Goal: Task Accomplishment & Management: Manage account settings

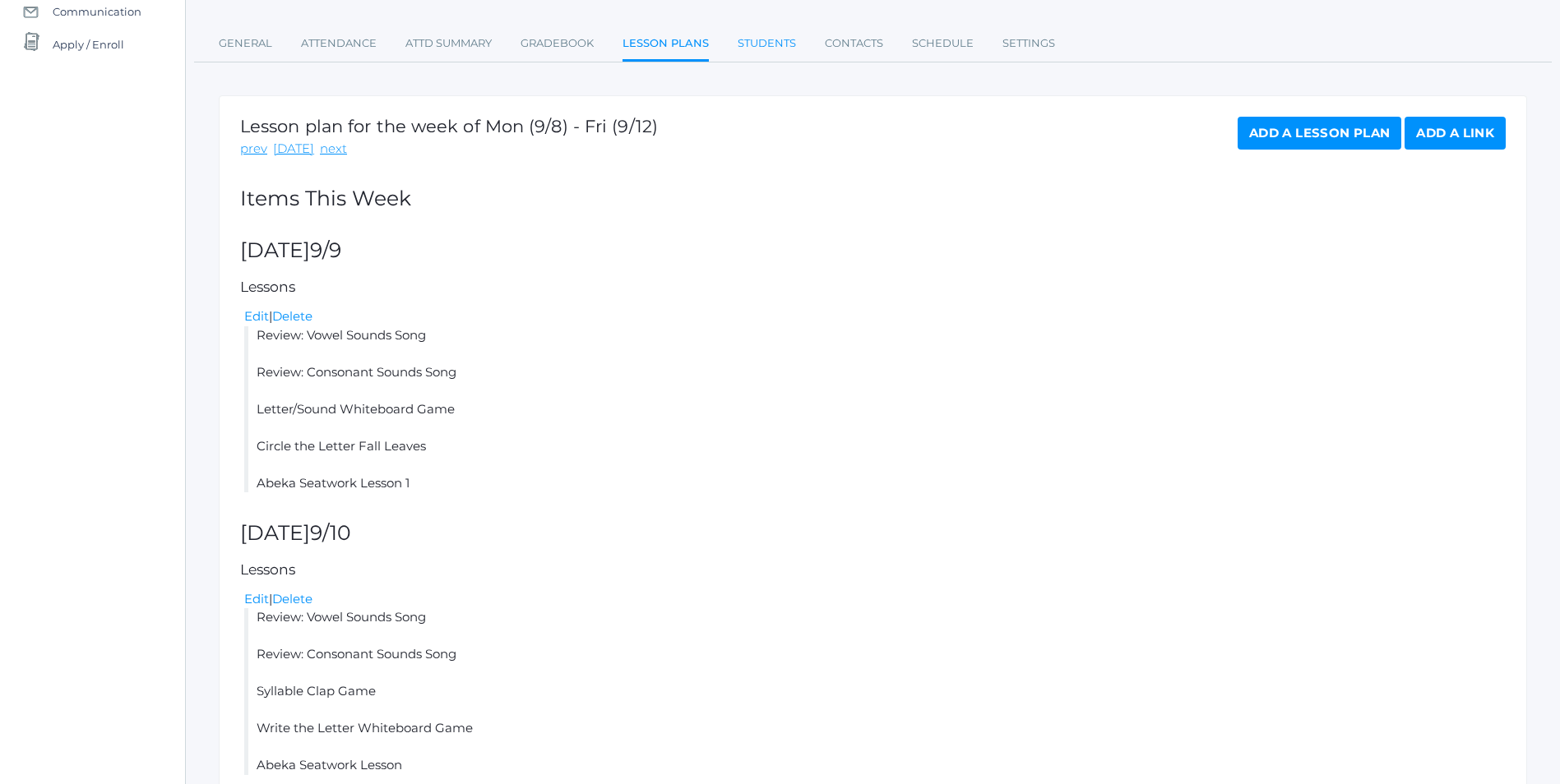
scroll to position [178, 0]
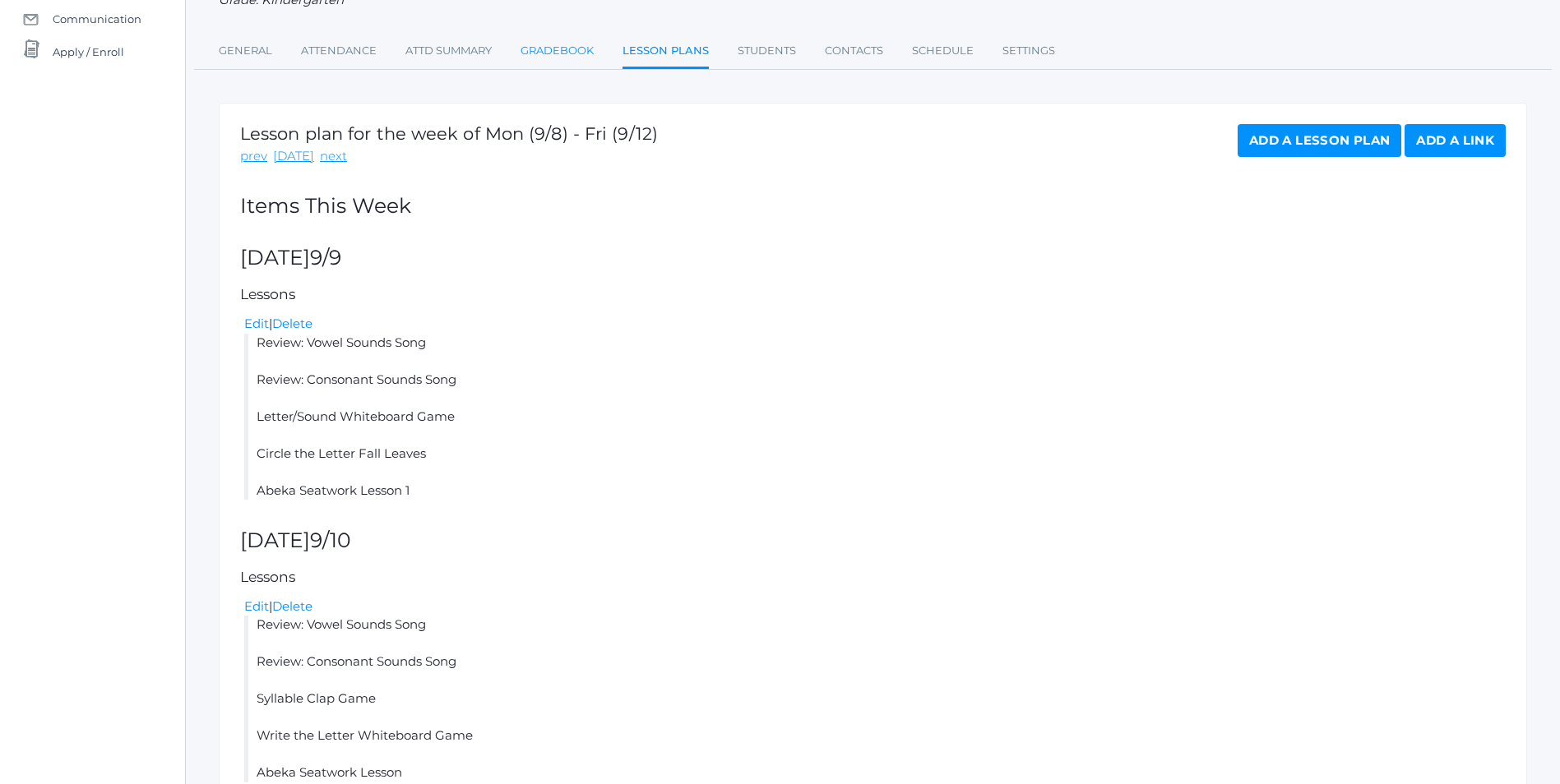
click at [559, 57] on link "Gradebook" at bounding box center [557, 50] width 73 height 33
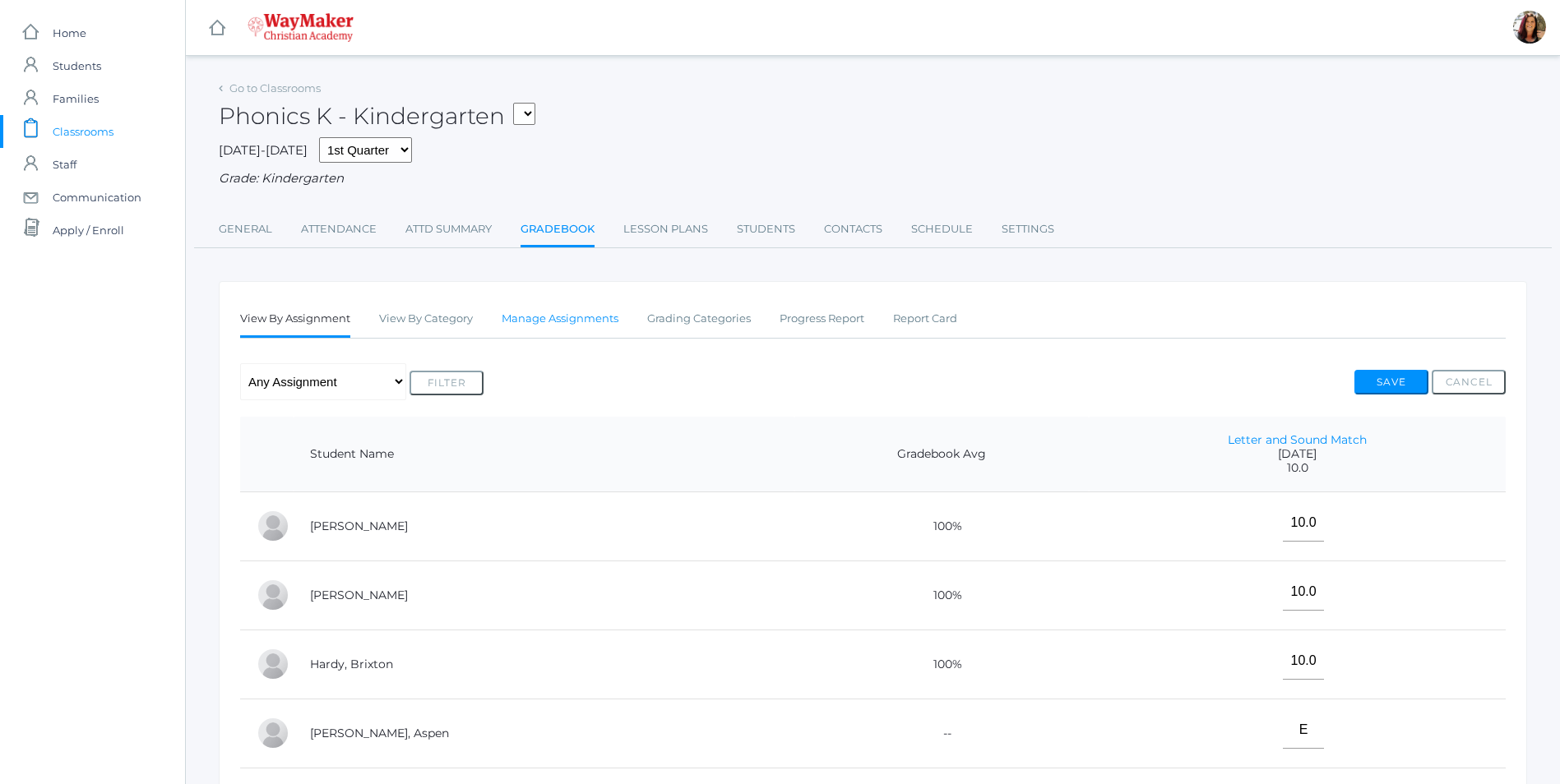
click at [583, 318] on link "Manage Assignments" at bounding box center [560, 318] width 116 height 33
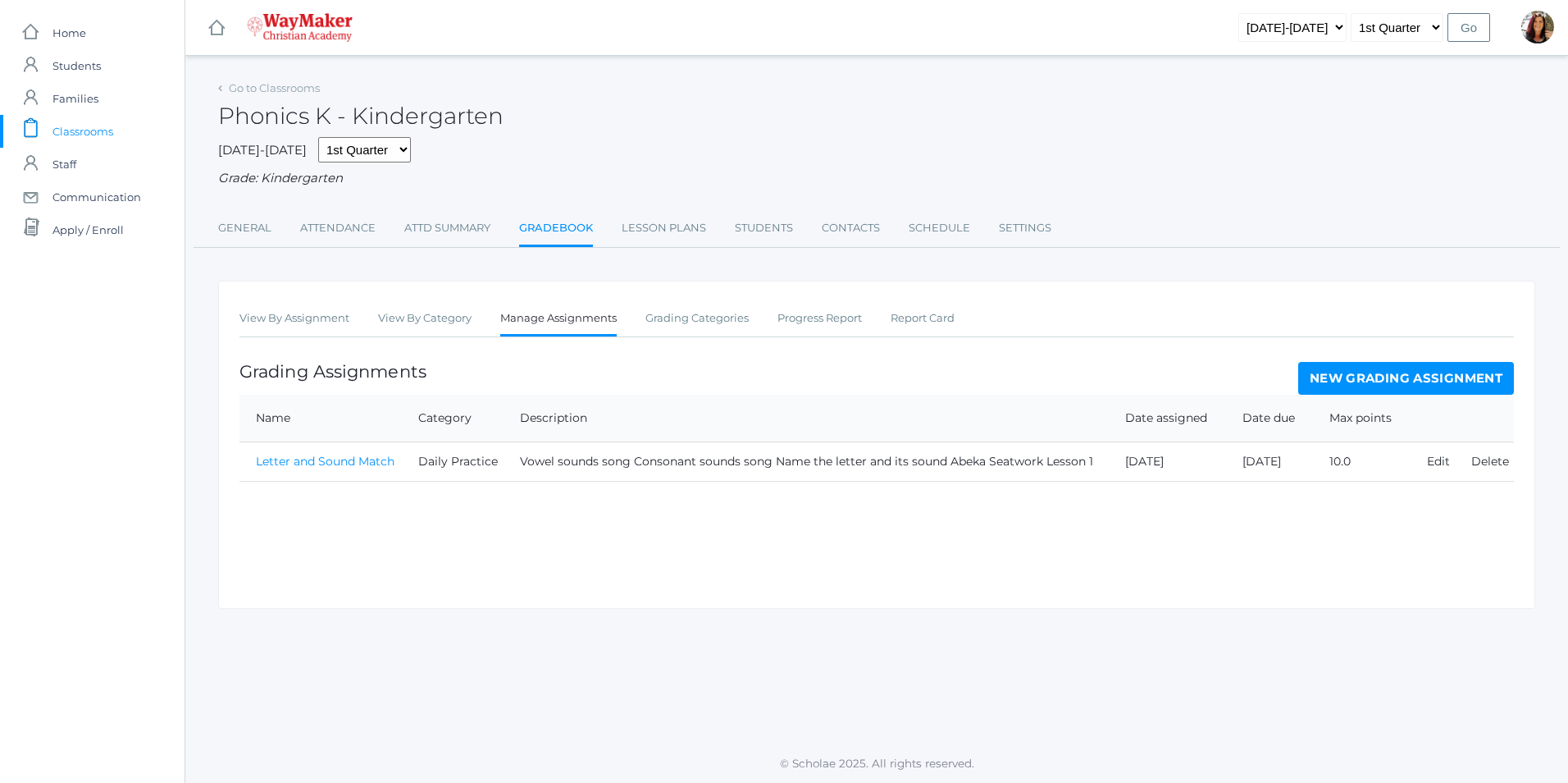
click at [1408, 384] on link "New Grading Assignment" at bounding box center [1406, 378] width 215 height 32
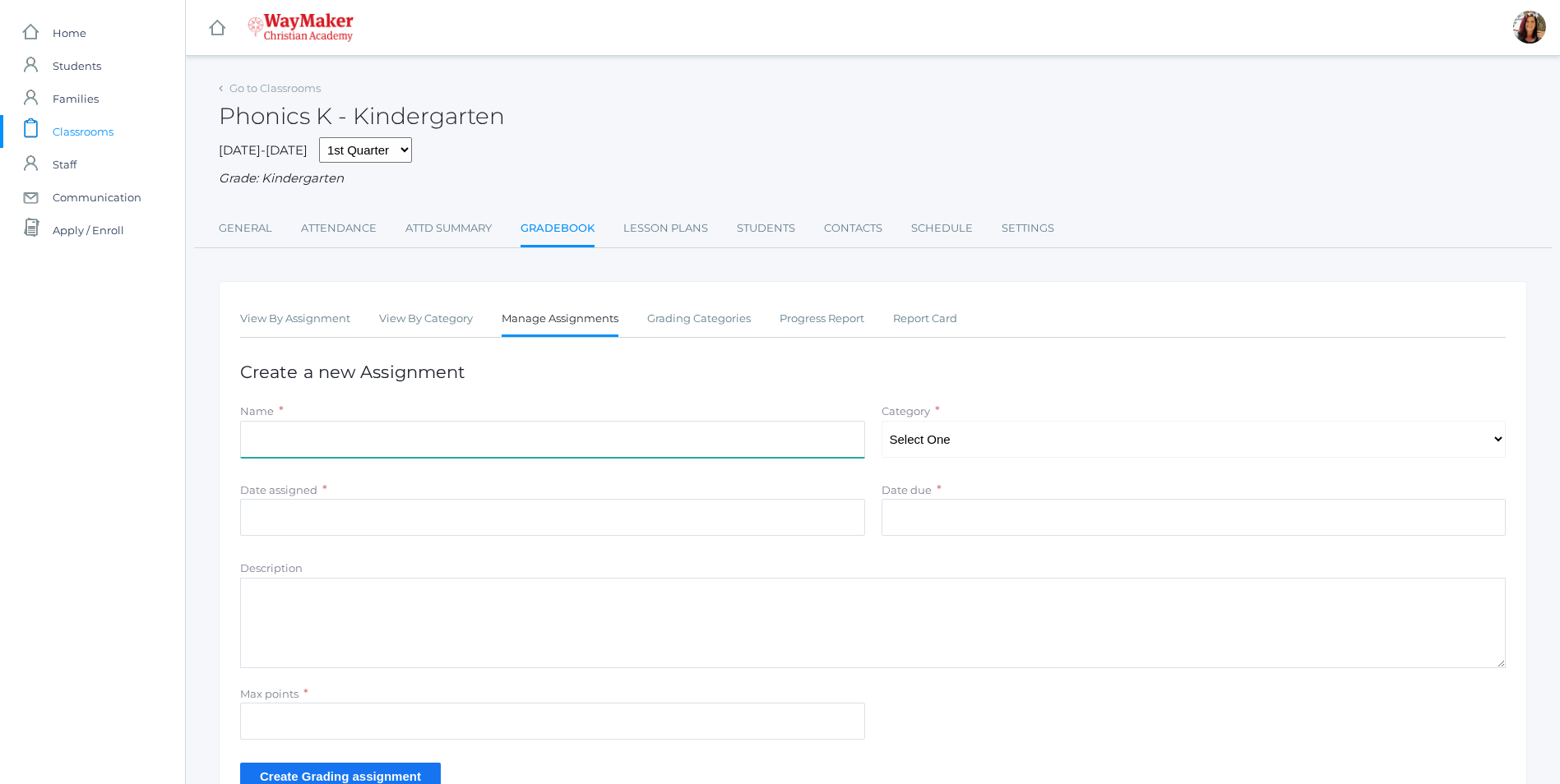
click at [294, 443] on input "Name" at bounding box center [553, 439] width 625 height 37
type input "Vowel Sounds Consonant Sounds Syllables & Abeka Seatwork Lesson 3"
click at [1501, 439] on select "Select One Daily Practice Summative Assessment" at bounding box center [1193, 439] width 625 height 37
select select "1104"
click at [881, 423] on select "Select One Daily Practice Summative Assessment" at bounding box center [1193, 439] width 625 height 37
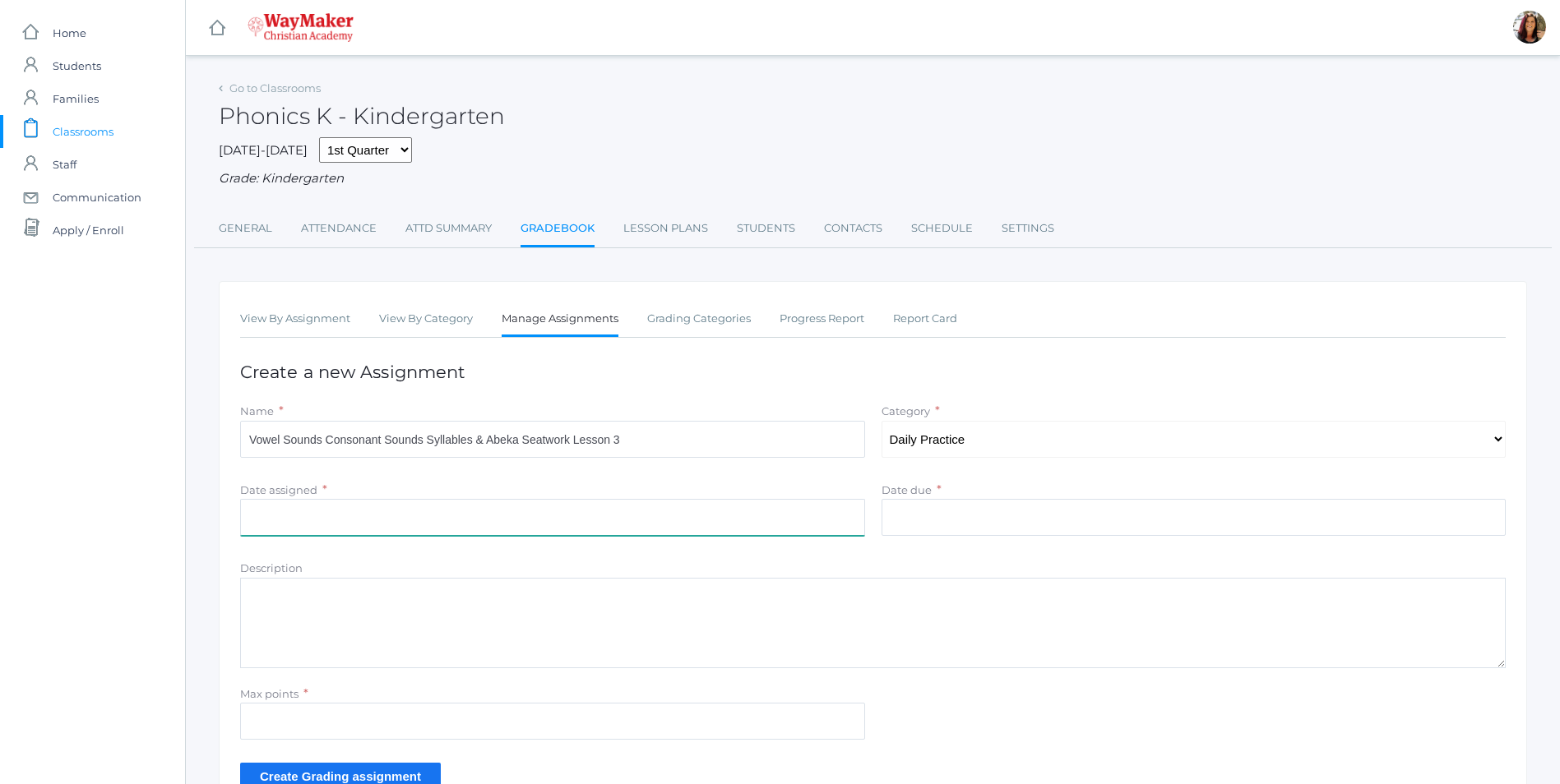
click at [330, 534] on input "Date assigned" at bounding box center [553, 517] width 625 height 37
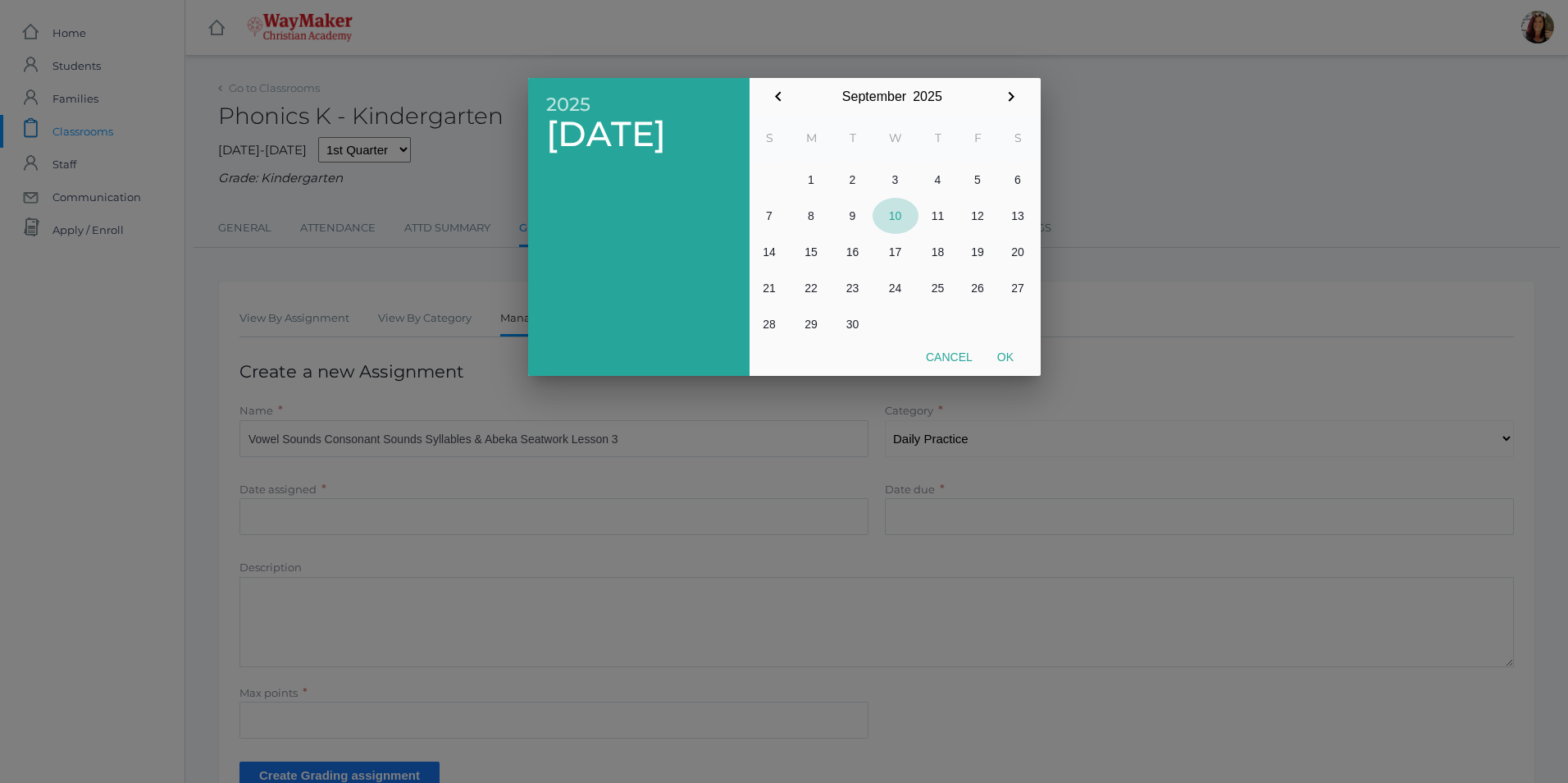
click at [904, 211] on button "10" at bounding box center [896, 215] width 46 height 36
click at [1000, 360] on button "Ok" at bounding box center [1006, 357] width 41 height 30
type input "[DATE]"
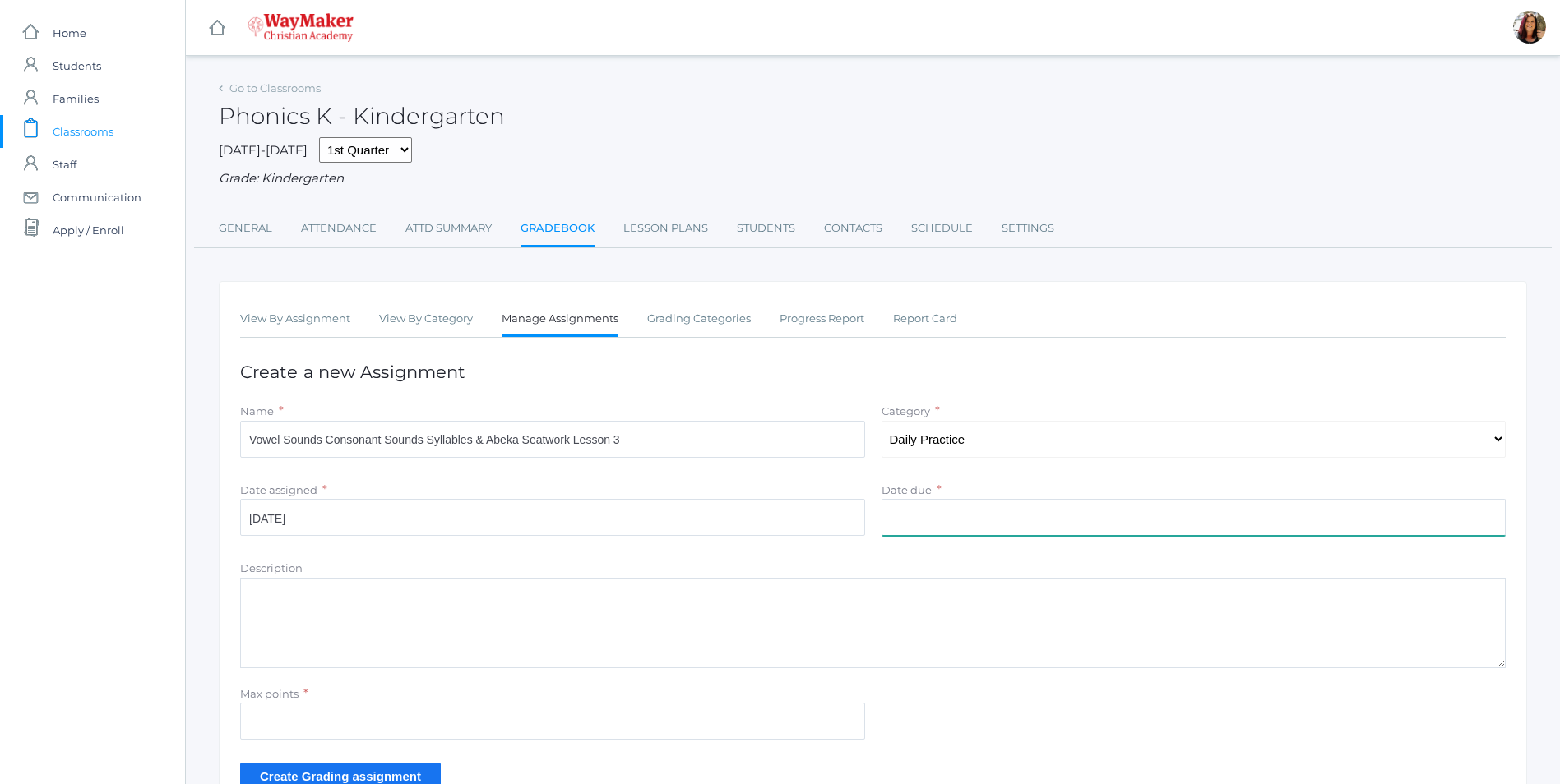
click at [986, 510] on input "Date due" at bounding box center [1193, 517] width 625 height 37
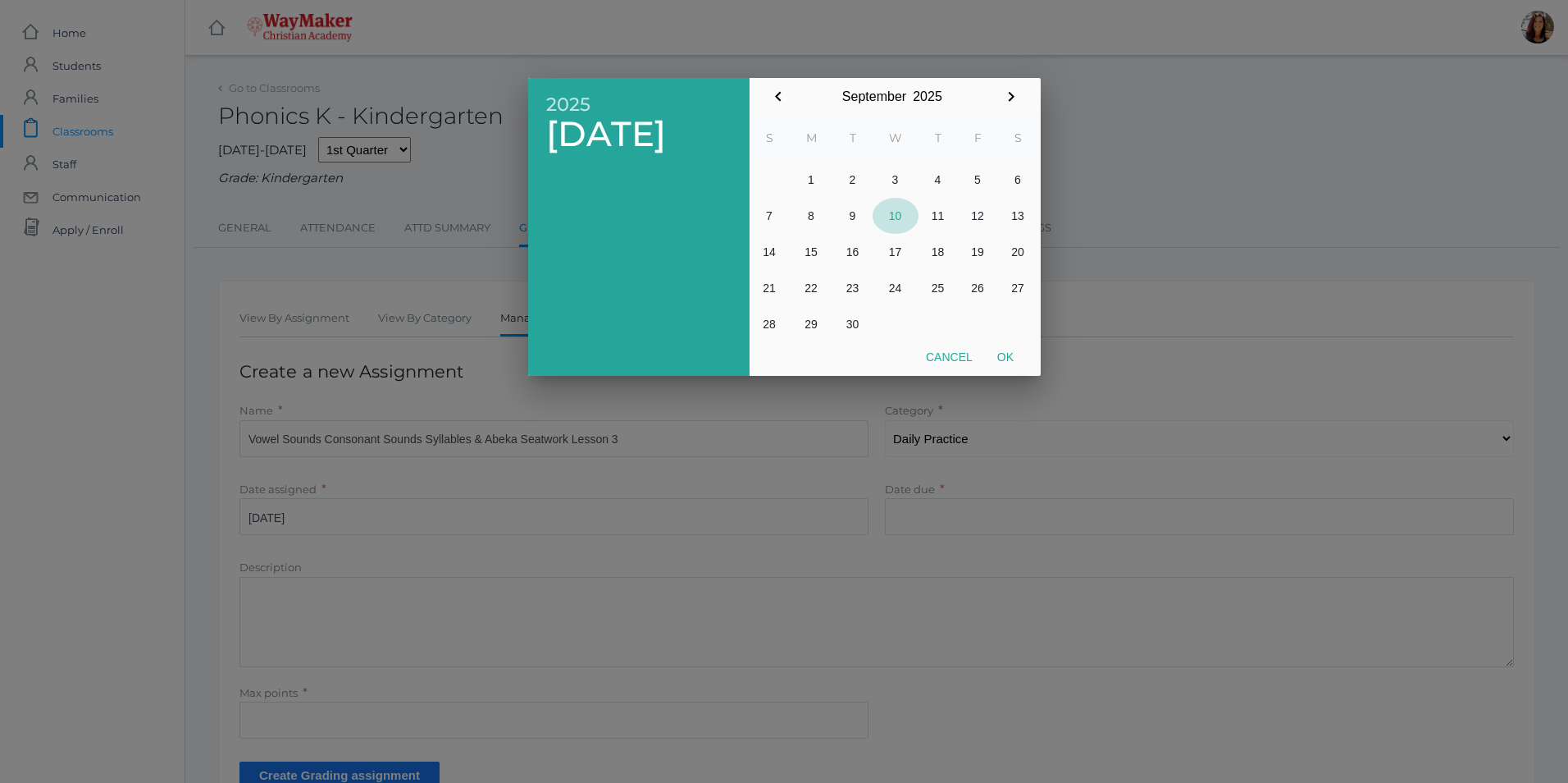
click at [888, 215] on button "10" at bounding box center [896, 215] width 46 height 36
click at [1016, 359] on button "Ok" at bounding box center [1006, 357] width 41 height 30
type input "[DATE]"
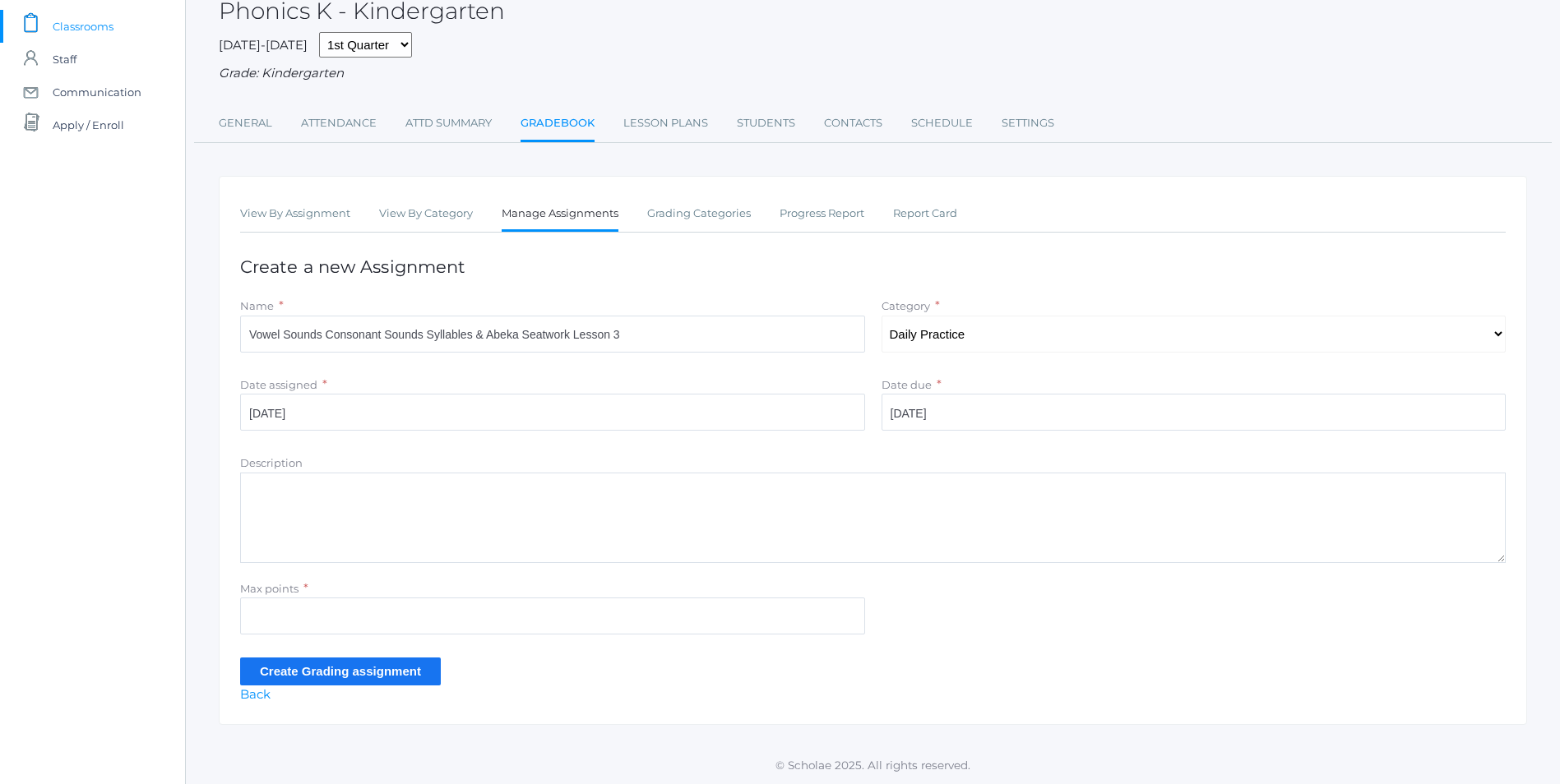
scroll to position [107, 0]
click at [275, 478] on textarea "Description" at bounding box center [873, 518] width 1265 height 91
type textarea "Vowel Sounds Song Consonant Sounds Song Syllables Letter & Sound Game Abeka Sea…"
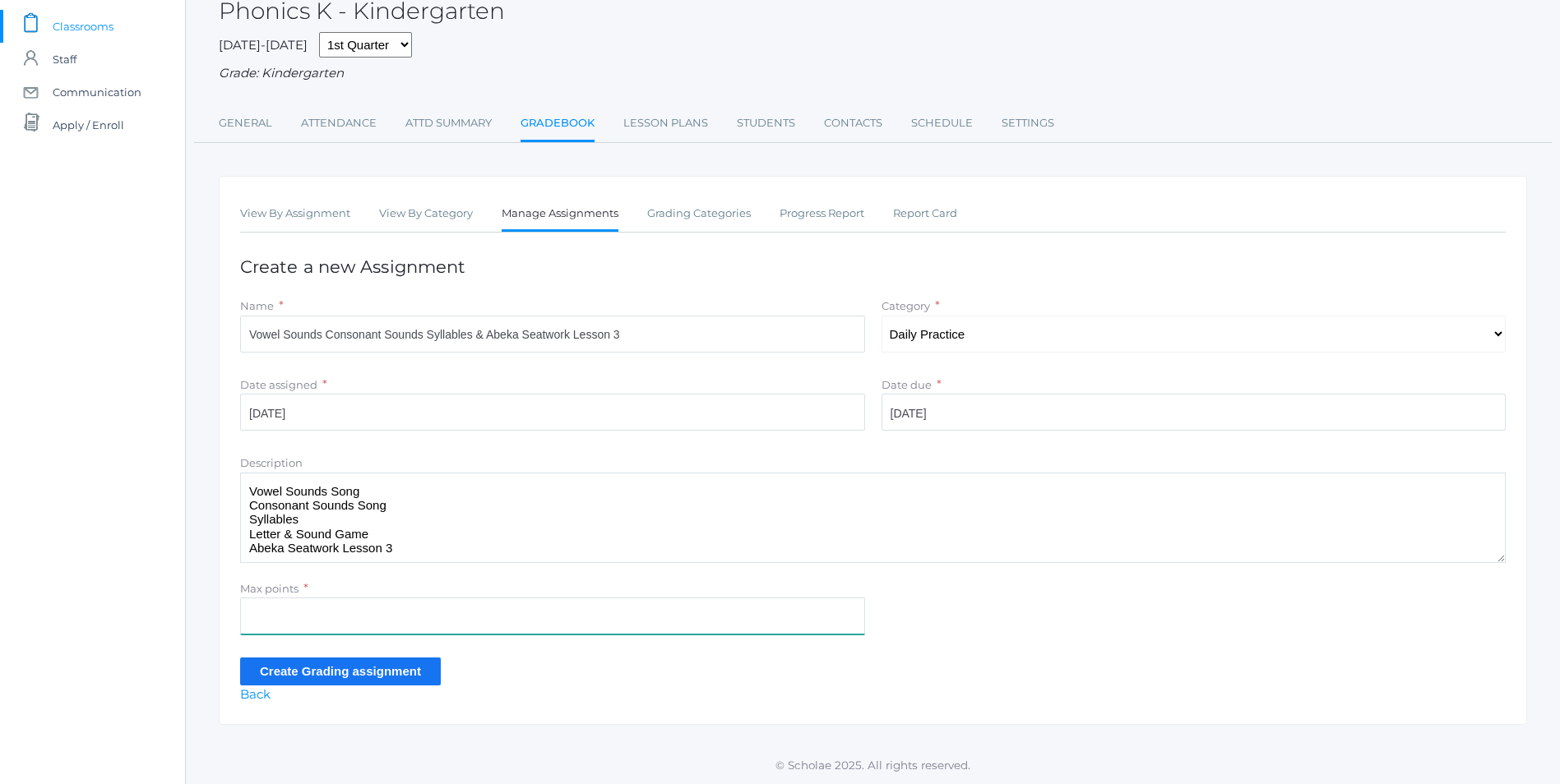
click at [280, 605] on input "Max points" at bounding box center [553, 617] width 625 height 37
type input "10"
click at [310, 667] on input "Create Grading assignment" at bounding box center [341, 672] width 201 height 28
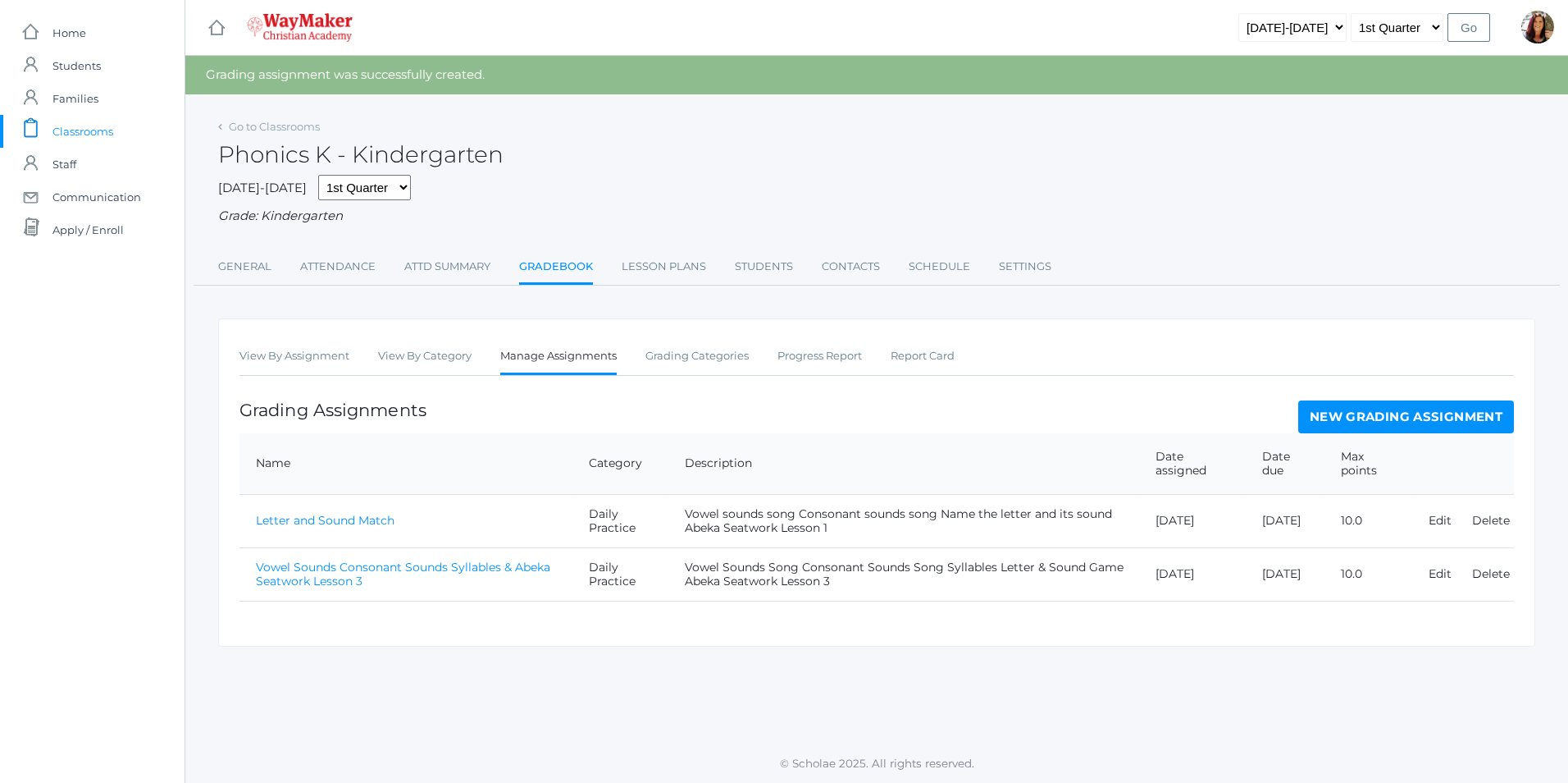
click at [407, 570] on link "Vowel Sounds Consonant Sounds Syllables & Abeka Seatwork Lesson 3" at bounding box center [403, 573] width 295 height 29
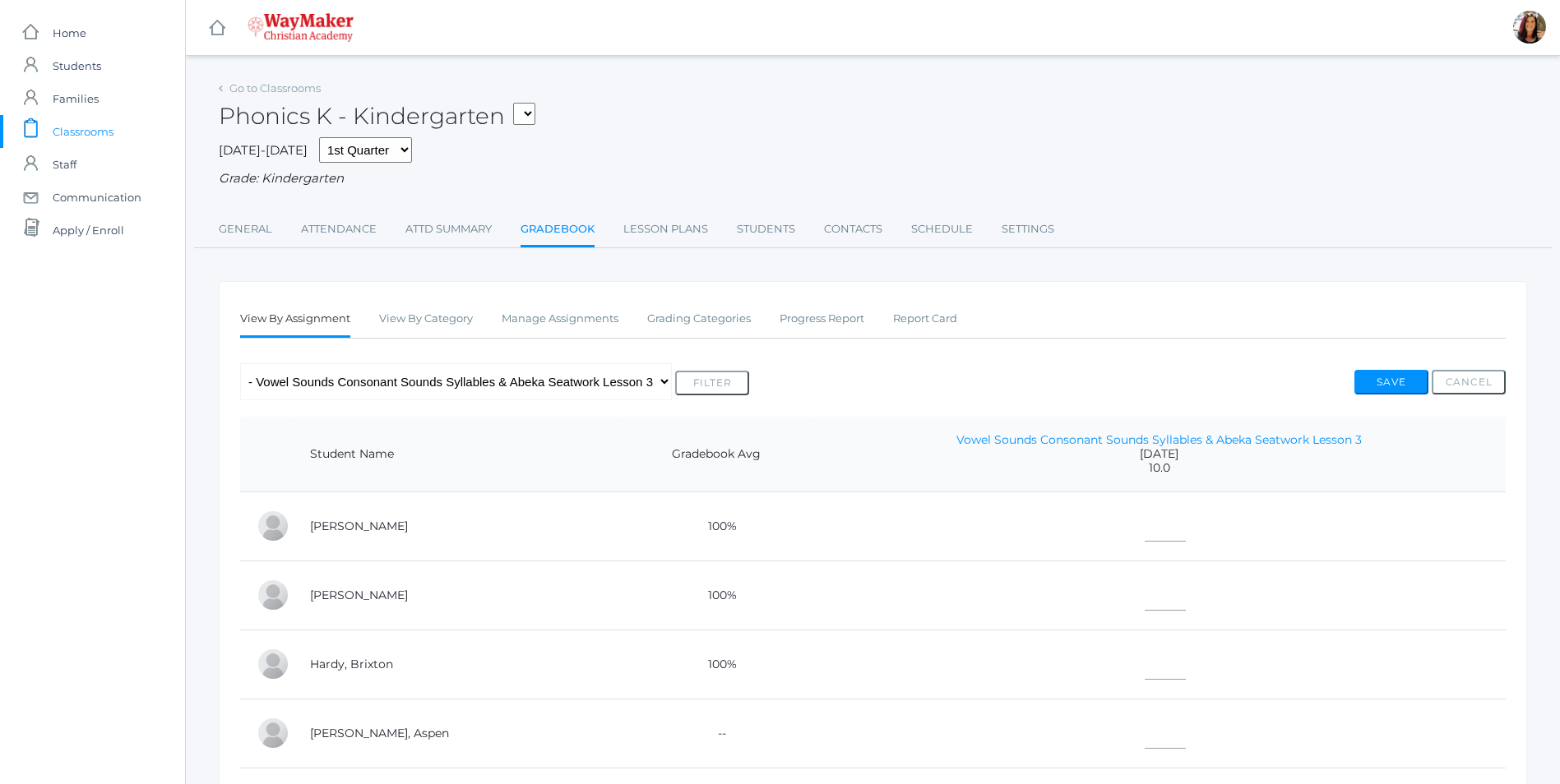
click at [1107, 545] on td at bounding box center [1158, 526] width 693 height 69
drag, startPoint x: 1106, startPoint y: 534, endPoint x: 1096, endPoint y: 534, distance: 10.0
click at [1144, 534] on input"] "text" at bounding box center [1165, 523] width 41 height 37
type input"] "10"
click at [1144, 603] on input"] "text" at bounding box center [1165, 592] width 41 height 37
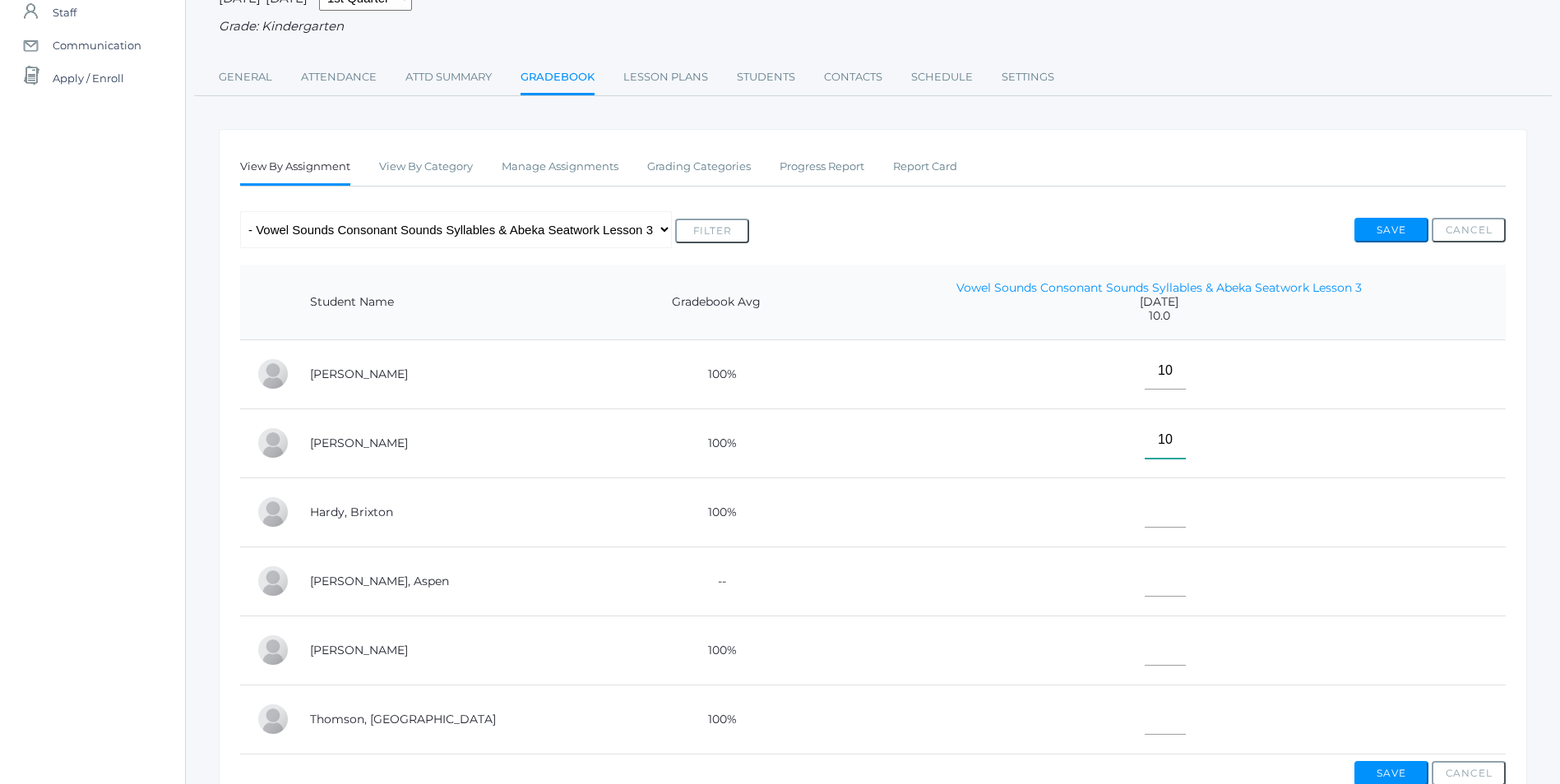
scroll to position [164, 0]
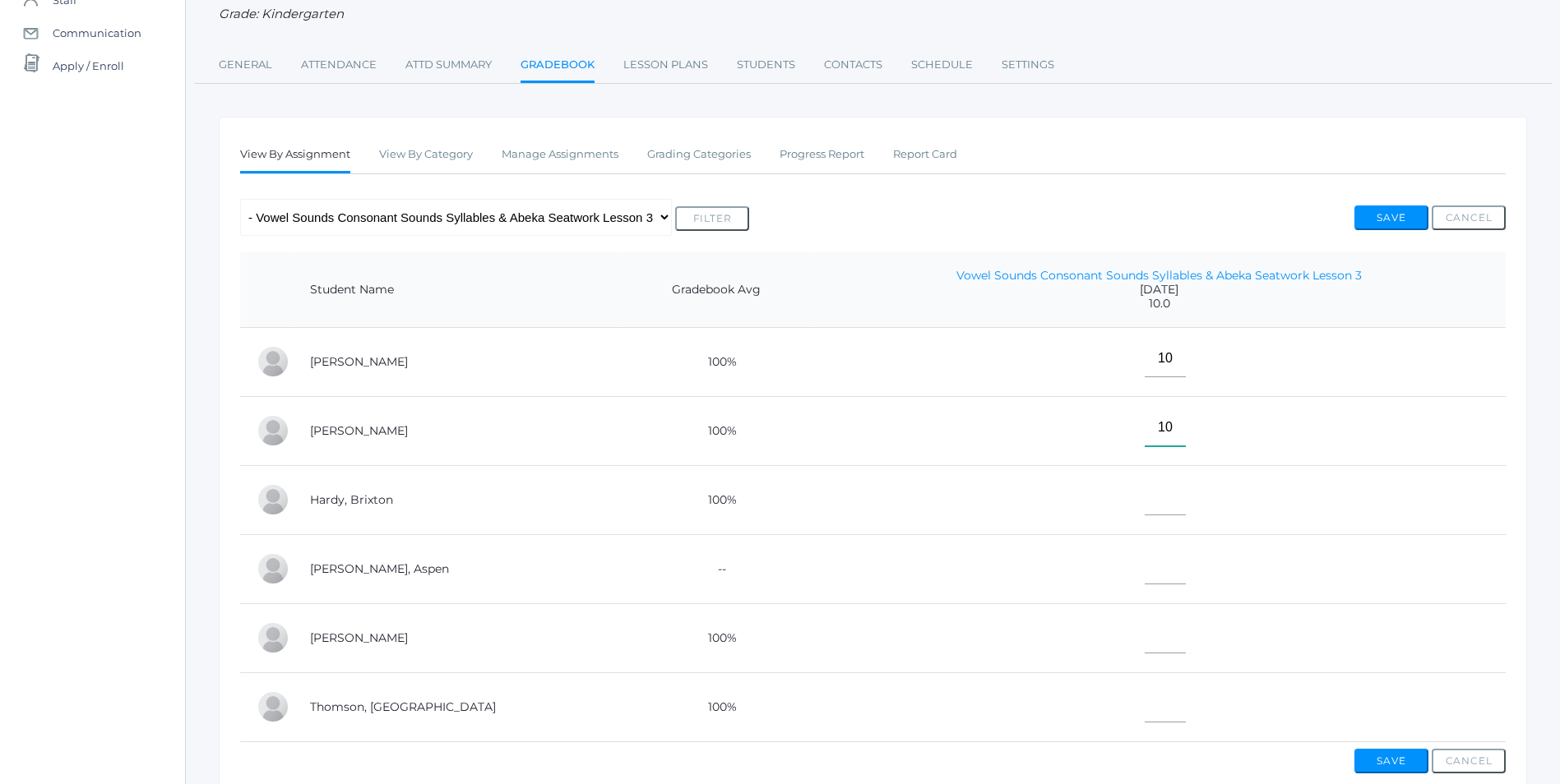
type input"] "10"
click at [1144, 499] on input"] "text" at bounding box center [1165, 497] width 41 height 37
type input"] "10"
click at [1144, 582] on input"] "text" at bounding box center [1165, 566] width 41 height 37
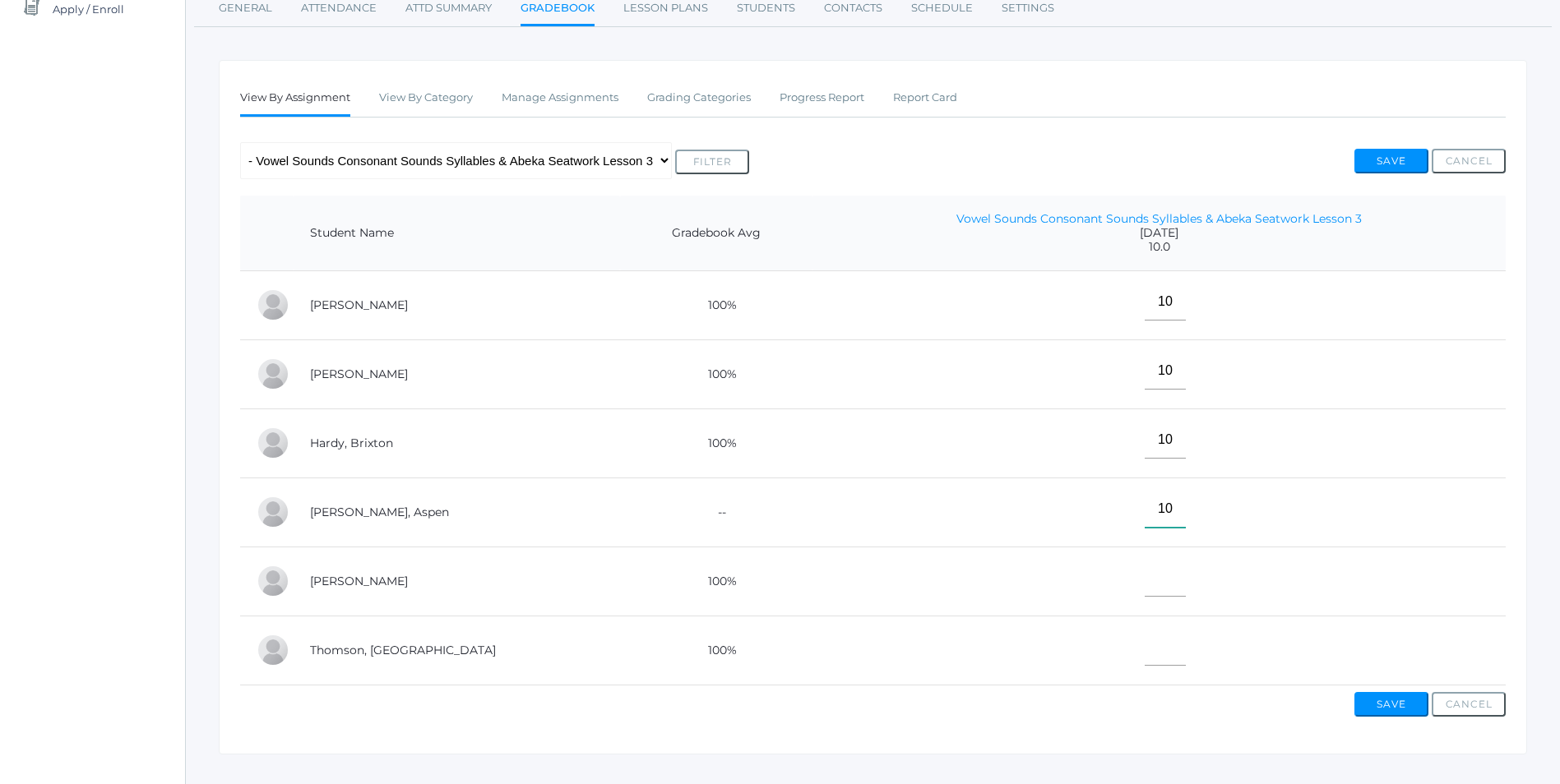
scroll to position [246, 0]
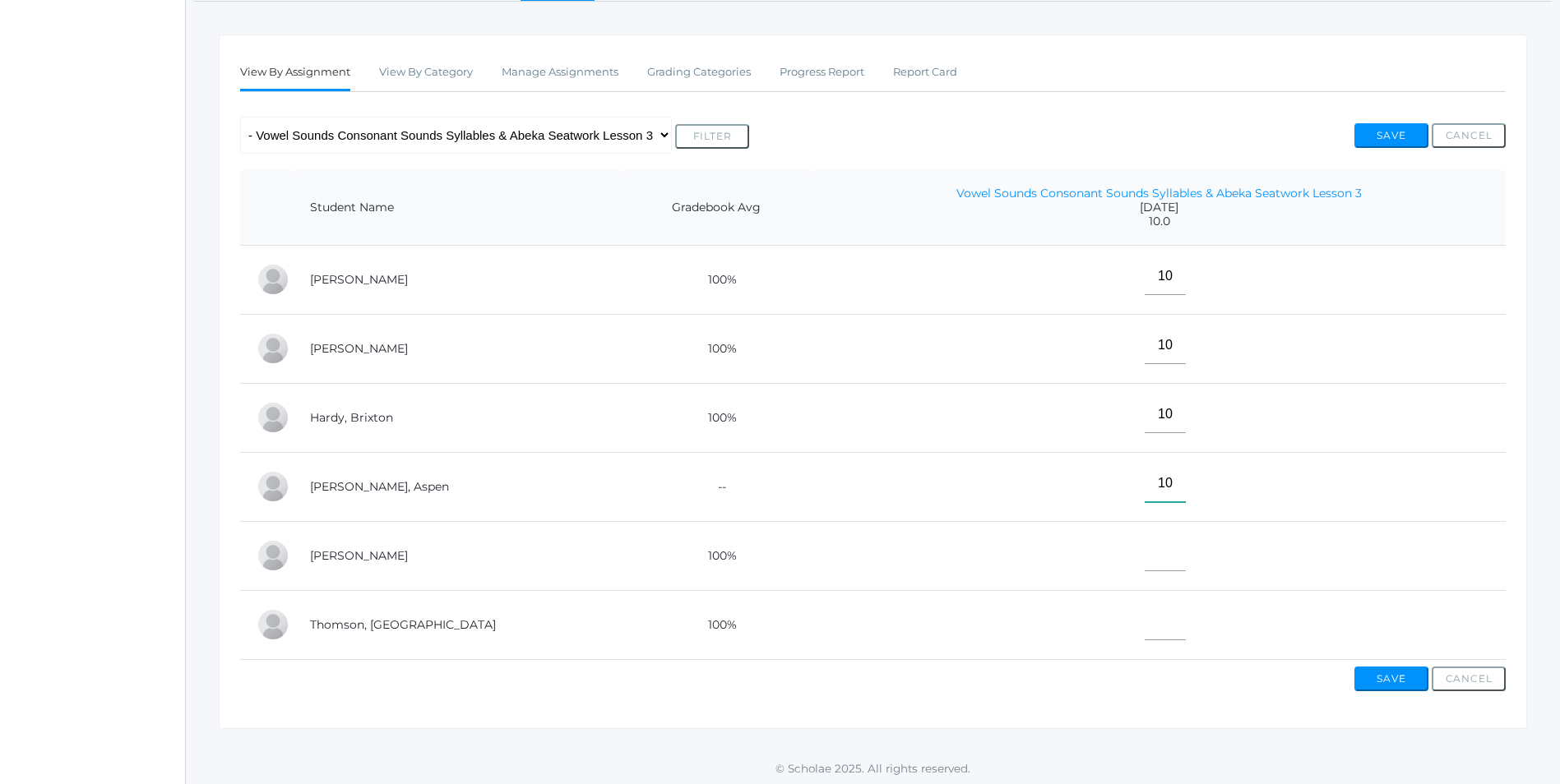
type input"] "10"
click at [1144, 556] on input"] "text" at bounding box center [1165, 553] width 41 height 37
type input"] "0"
click at [1144, 625] on input"] "text" at bounding box center [1165, 621] width 41 height 37
type input"] "10"
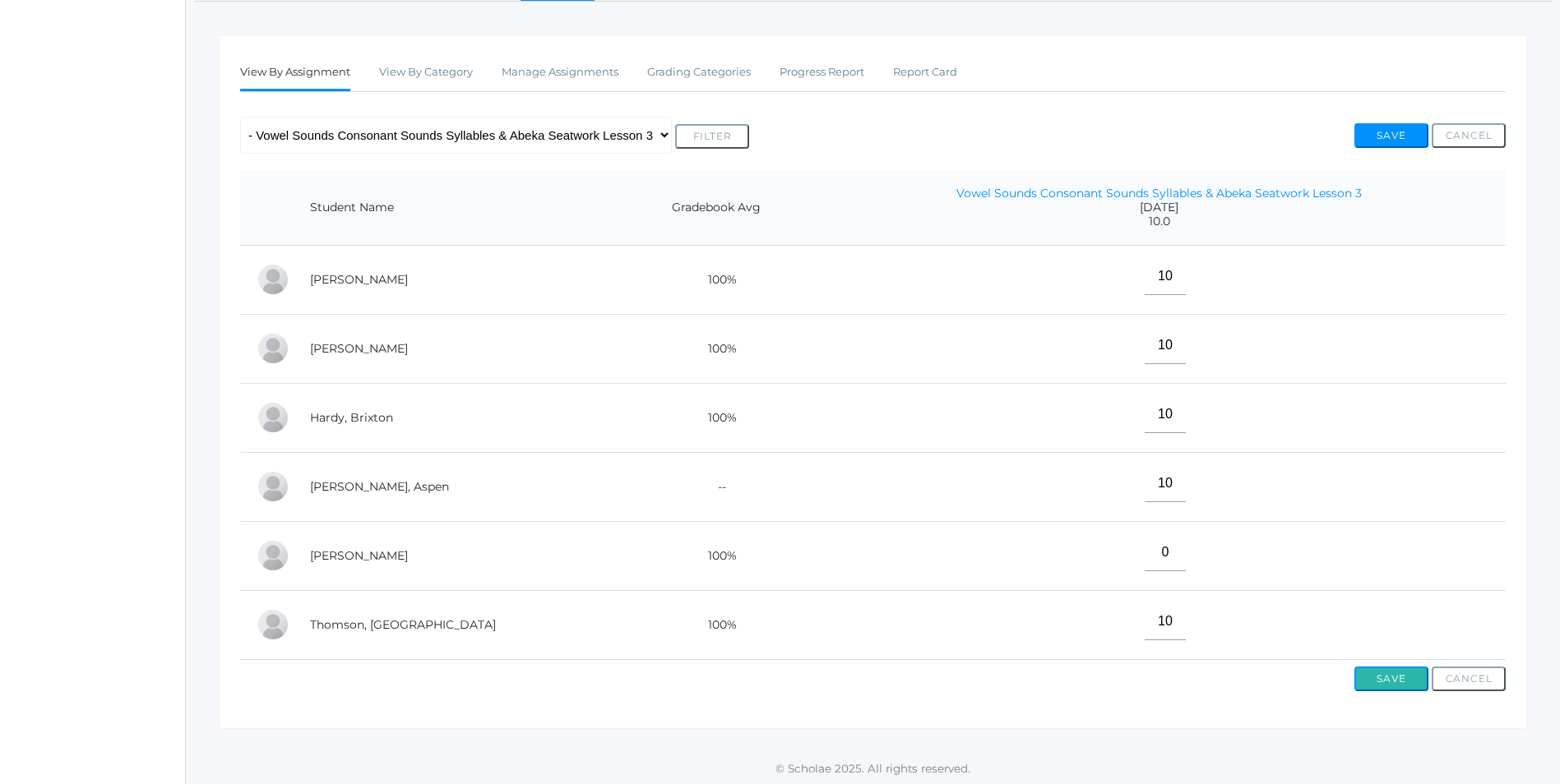
click at [1395, 689] on button "Save" at bounding box center [1390, 679] width 74 height 25
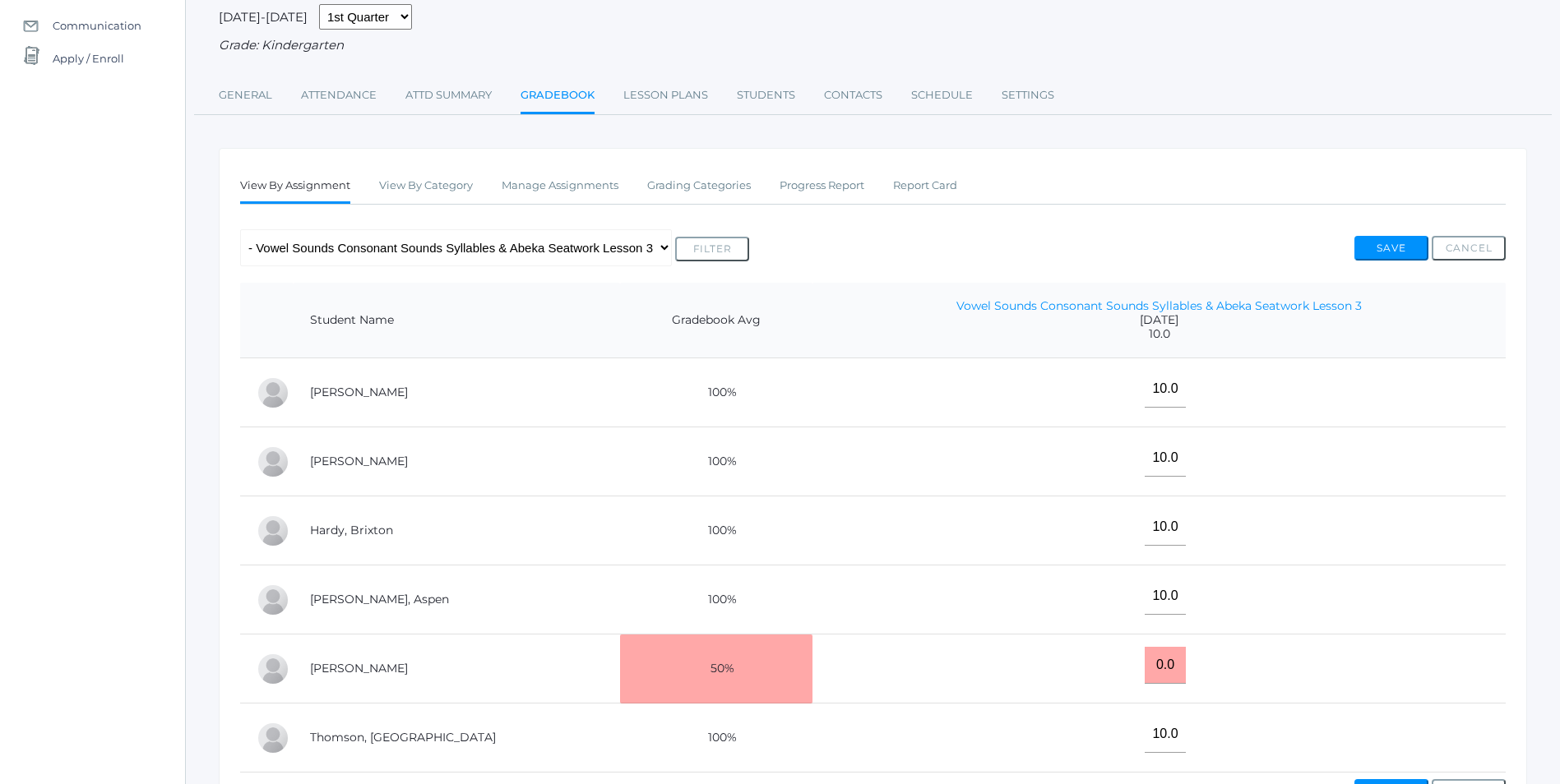
scroll to position [303, 0]
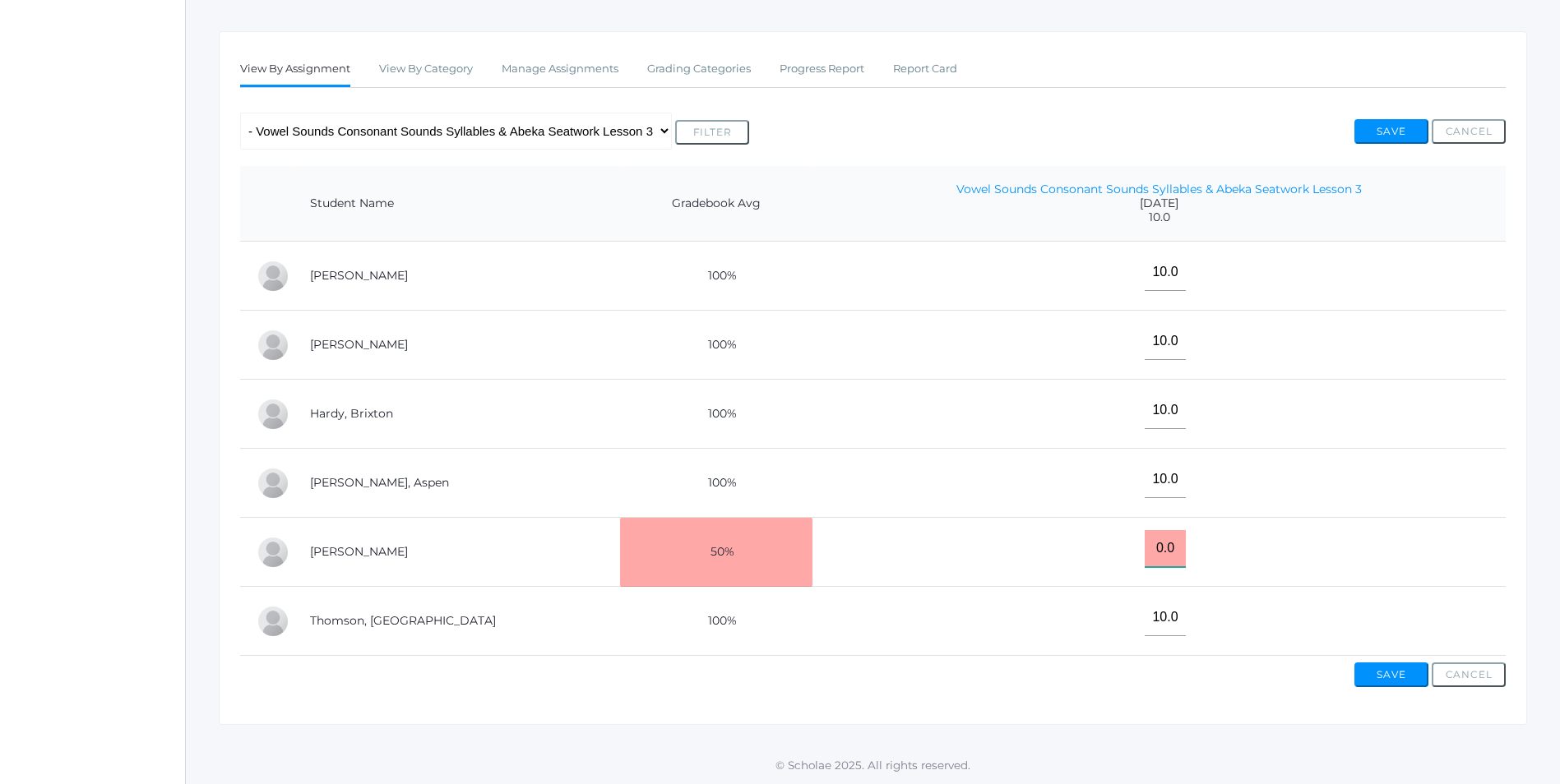
click at [1144, 535] on input "0.0" at bounding box center [1165, 549] width 41 height 37
type input "0"
type input "10"
click at [1204, 540] on td "10" at bounding box center [1158, 553] width 693 height 69
click at [1177, 538] on td "10" at bounding box center [1158, 553] width 693 height 69
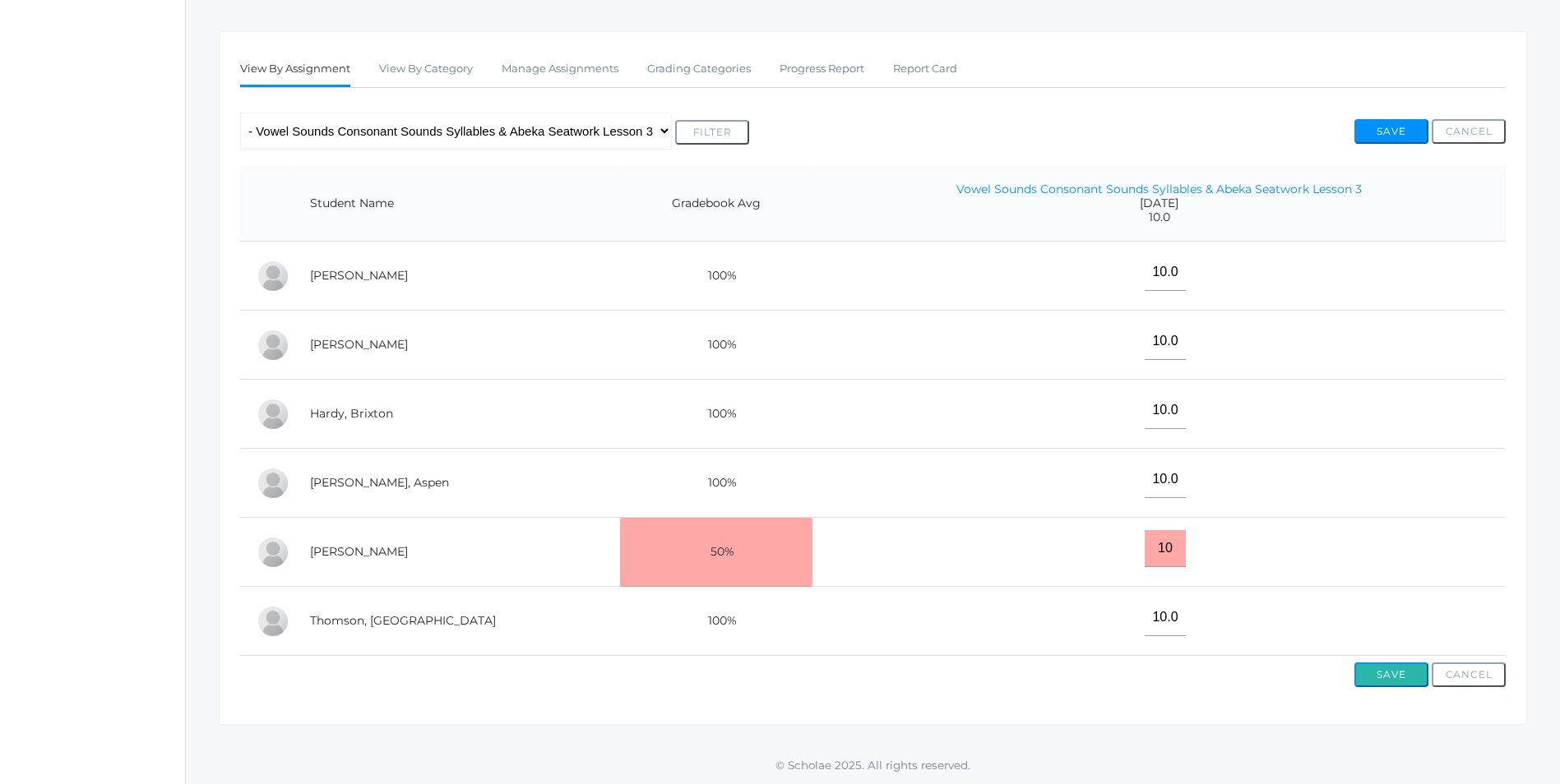
click at [1389, 672] on button "Save" at bounding box center [1390, 675] width 74 height 25
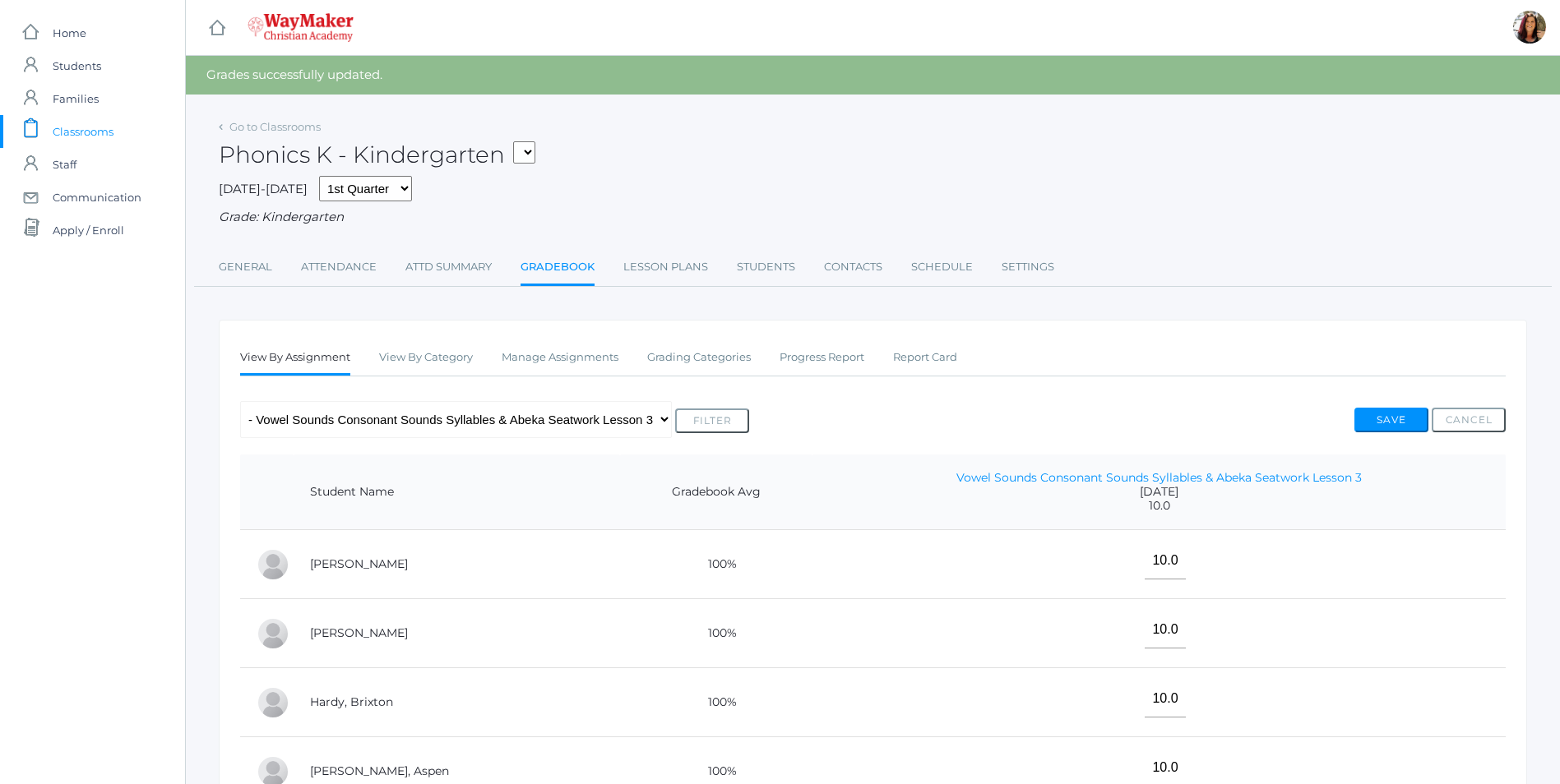
scroll to position [303, 0]
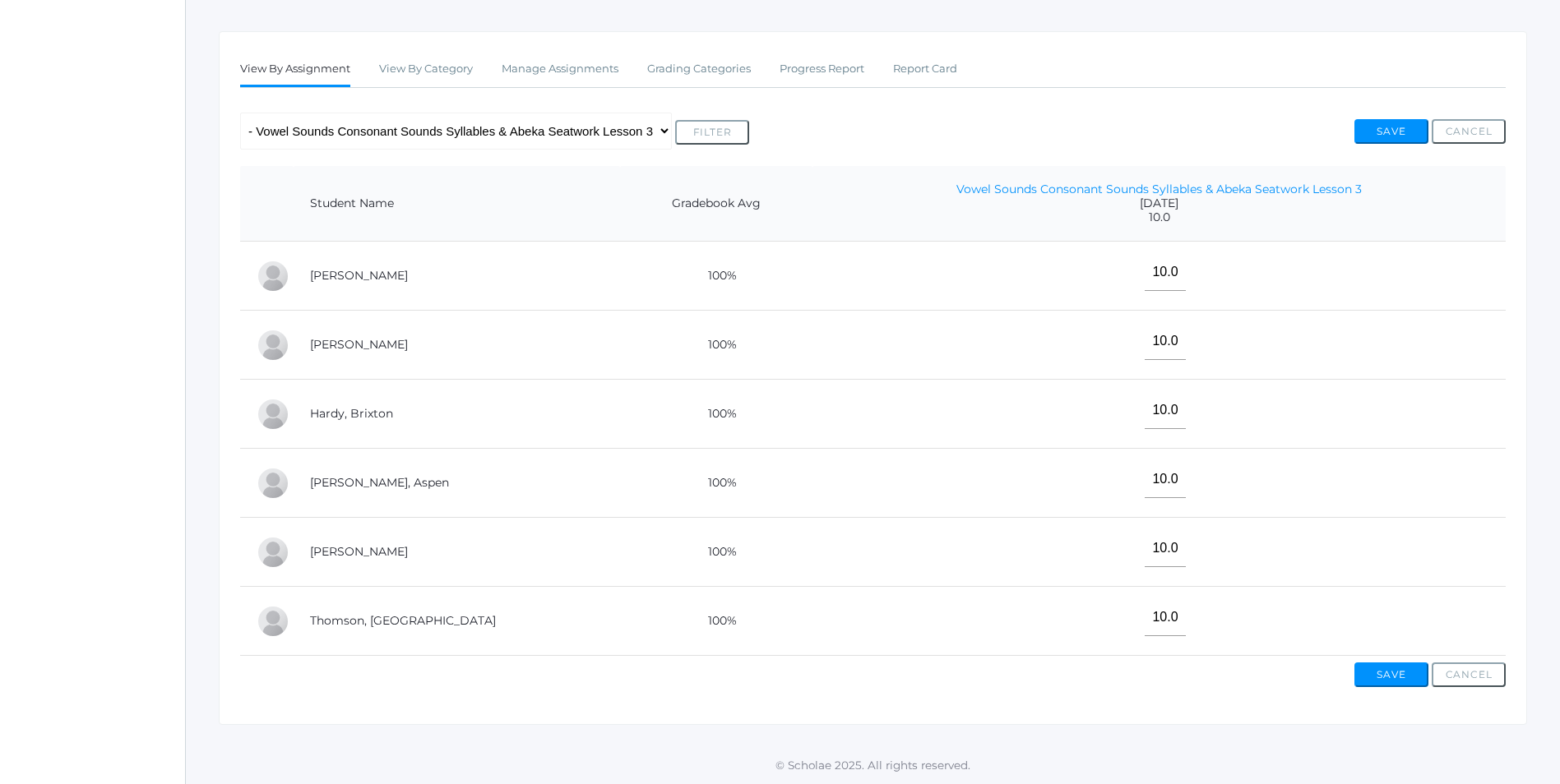
drag, startPoint x: 1249, startPoint y: 124, endPoint x: 1263, endPoint y: 103, distance: 25.2
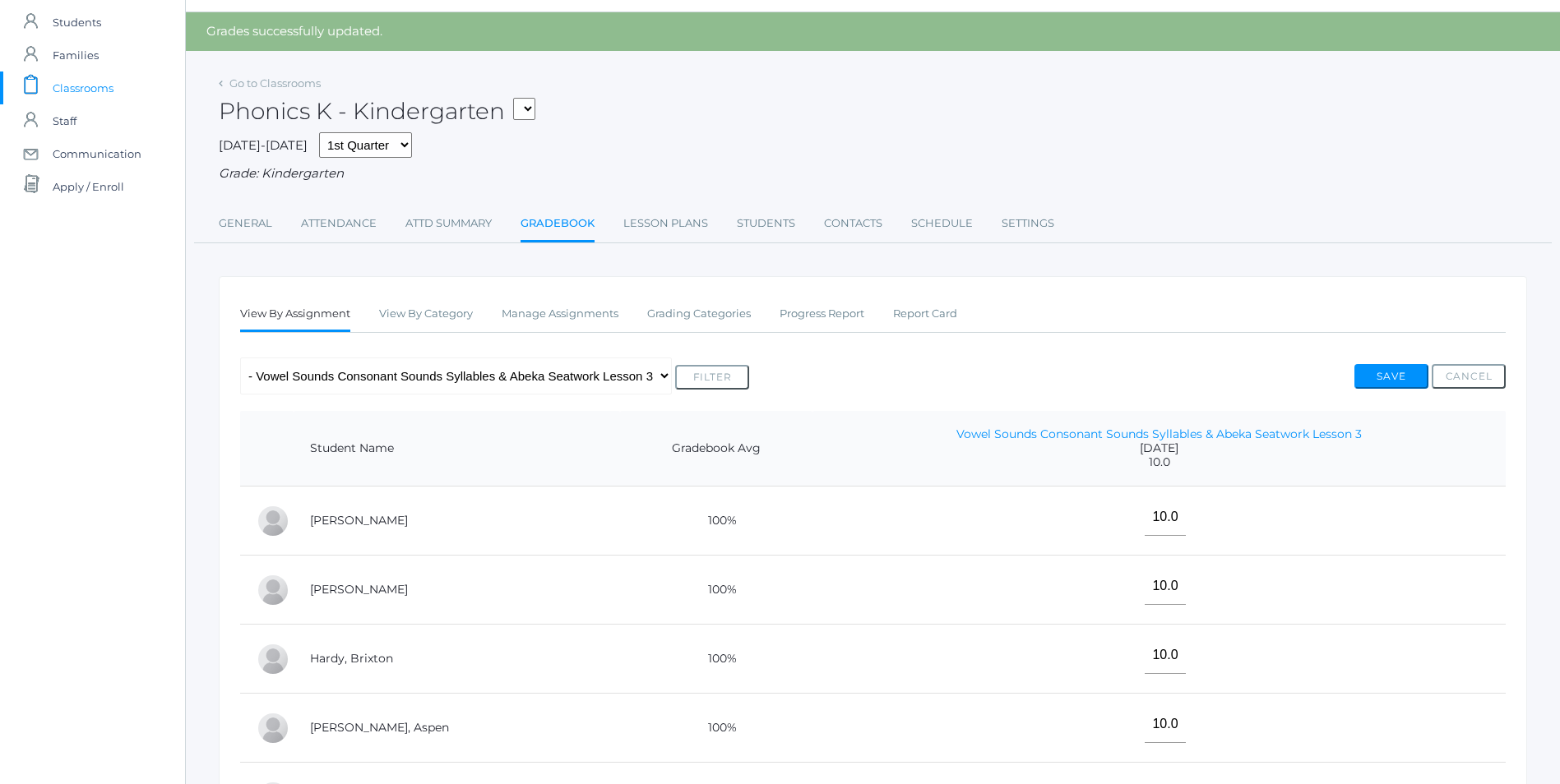
scroll to position [41, 0]
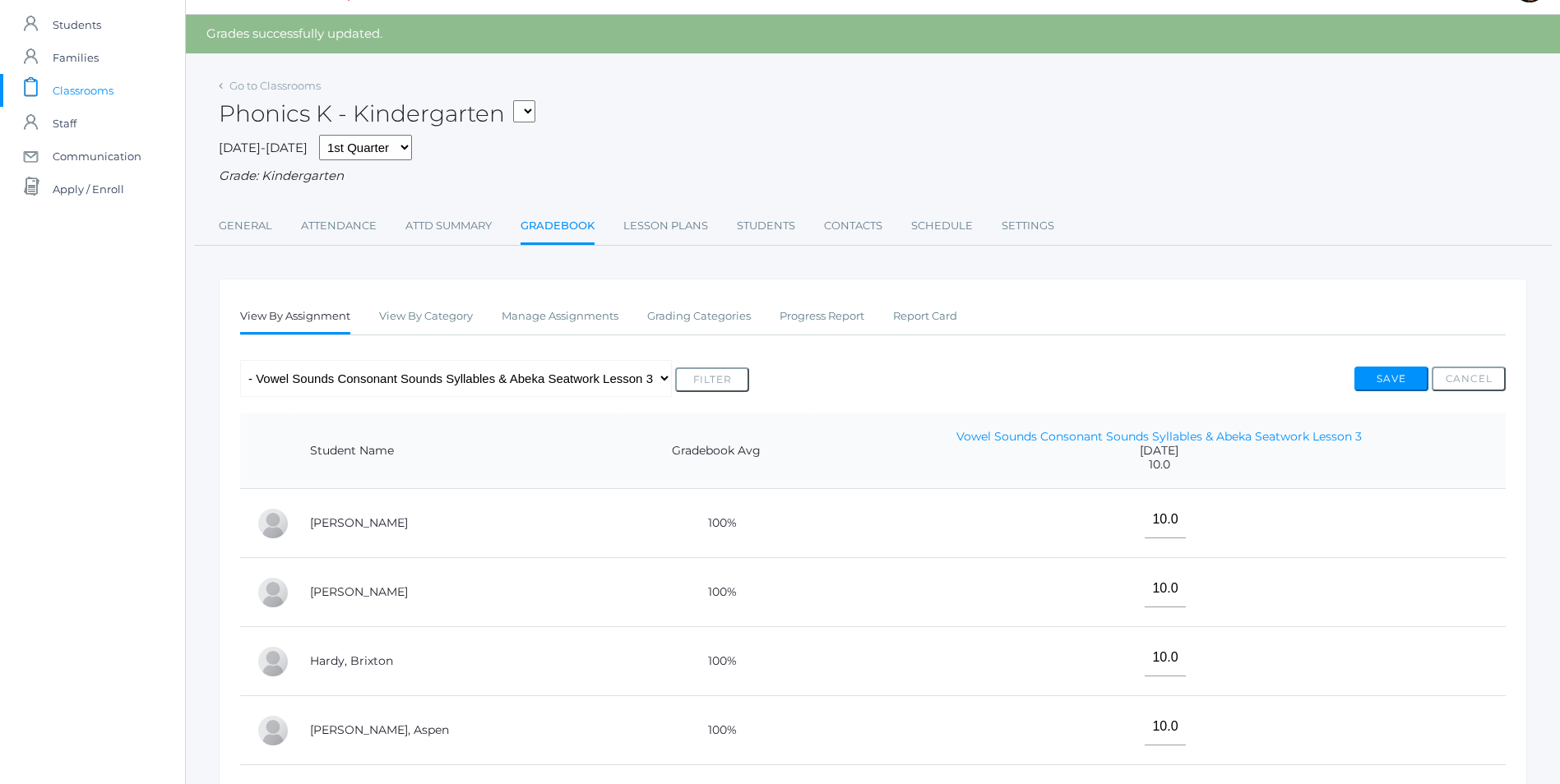
click at [529, 107] on select "KINDER - Small Group Reading & Writing K Kindergarten KINDER - Math K Kindergar…" at bounding box center [524, 111] width 23 height 23
select select "2557"
click at [518, 100] on select "KINDER - Small Group Reading & Writing K Kindergarten KINDER - Math K Kindergar…" at bounding box center [524, 111] width 23 height 23
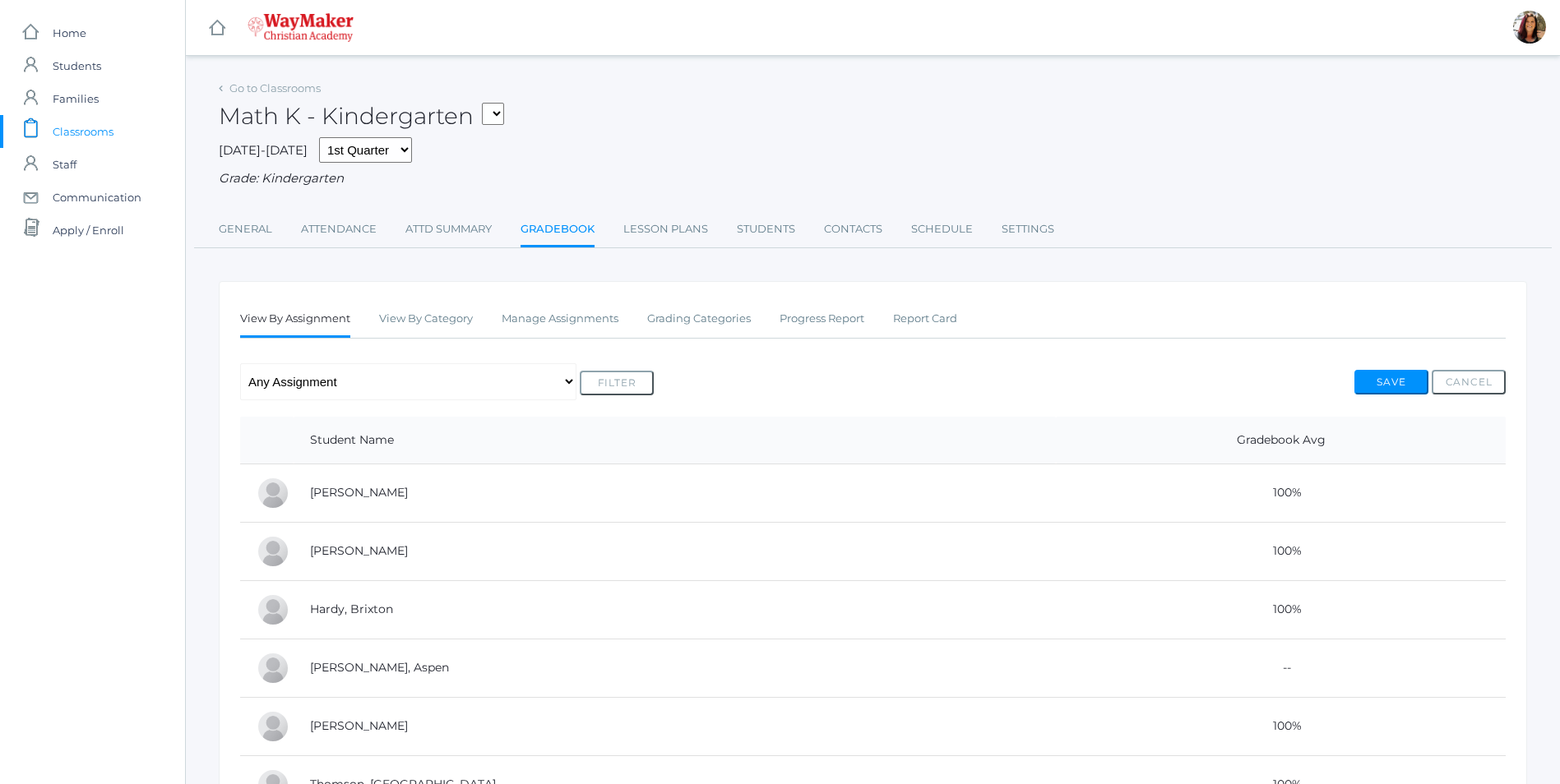
click at [559, 237] on link "Gradebook" at bounding box center [557, 230] width 74 height 35
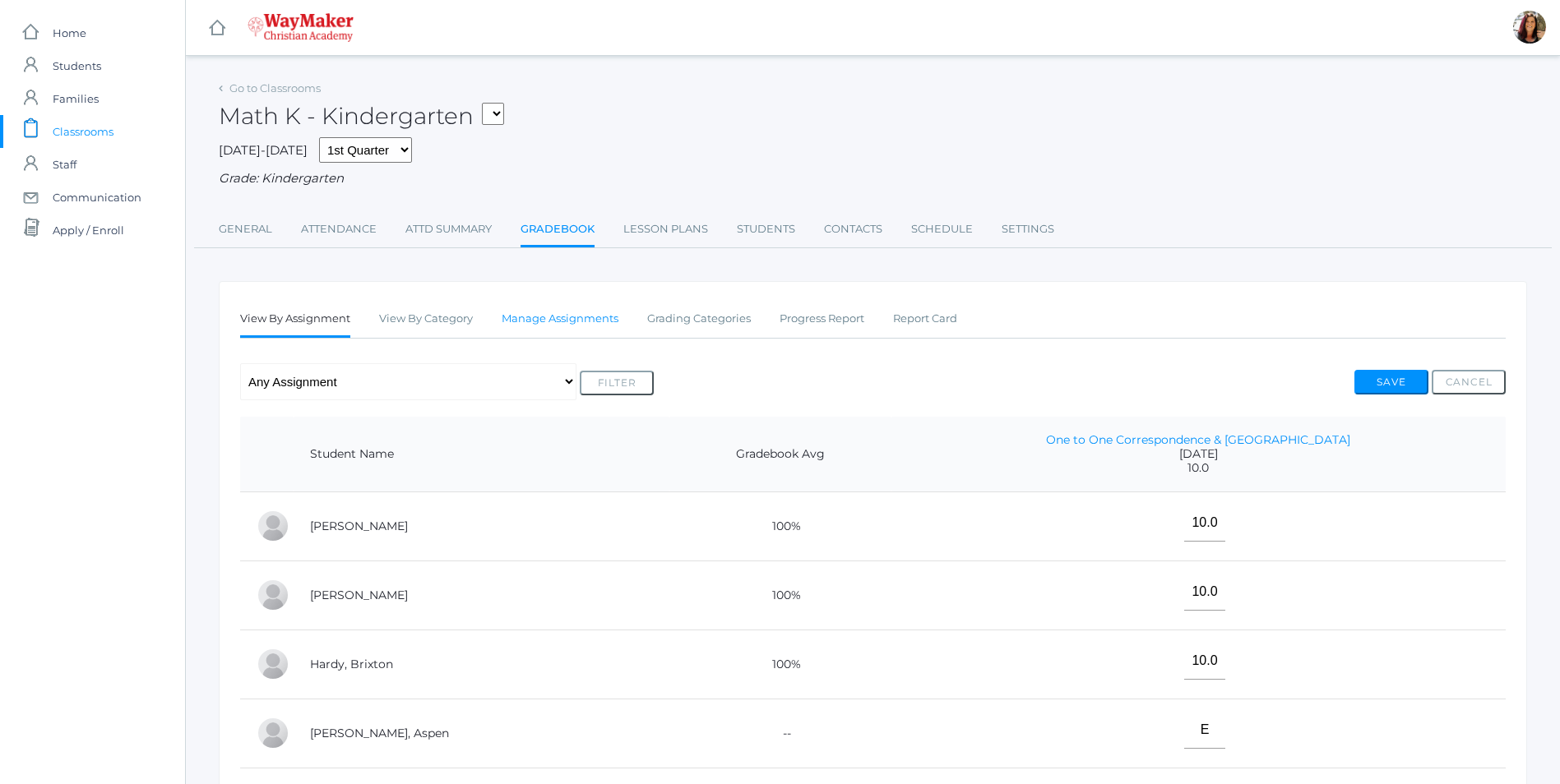
click at [527, 320] on link "Manage Assignments" at bounding box center [560, 318] width 116 height 33
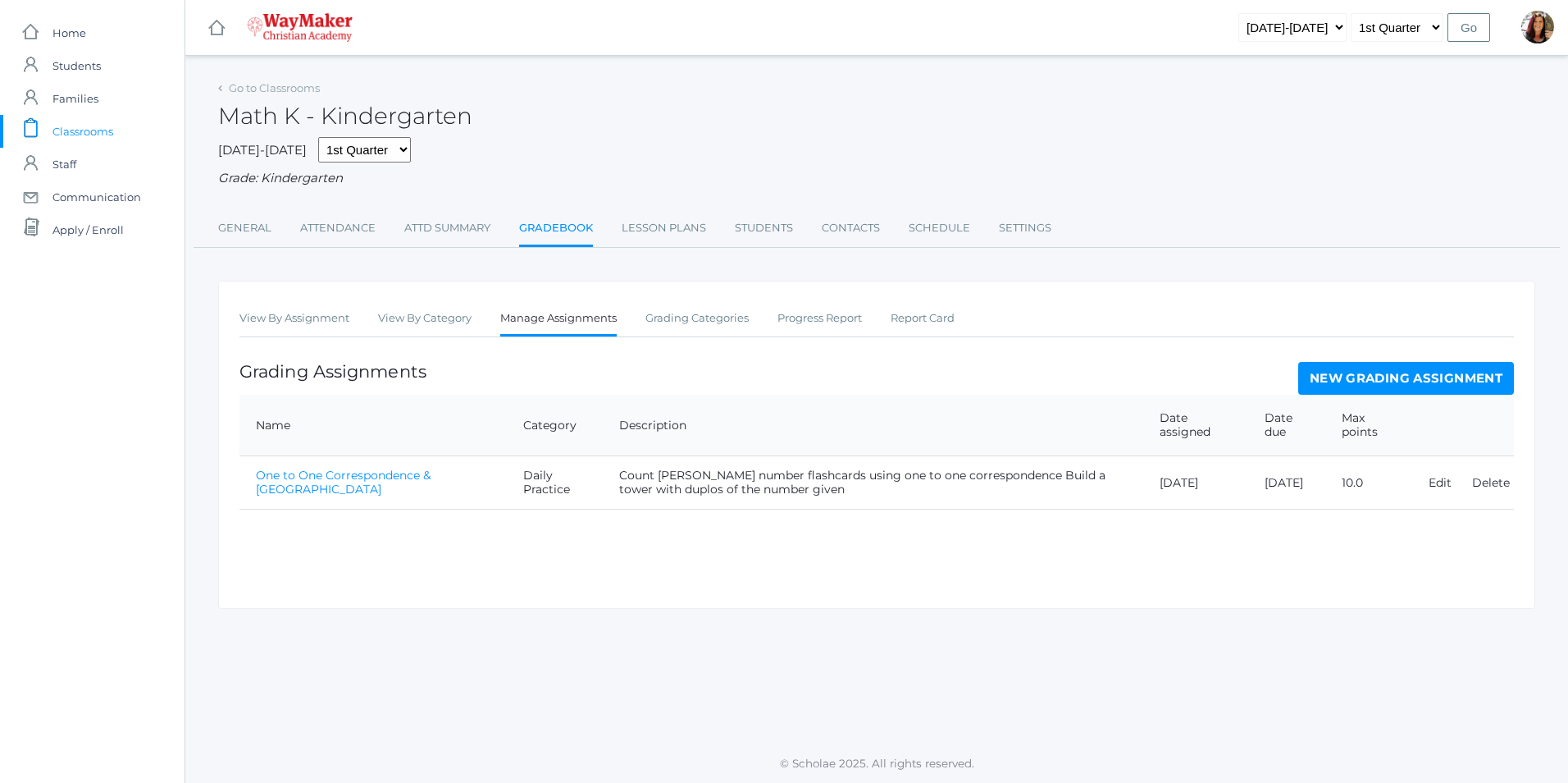
click at [1325, 374] on link "New Grading Assignment" at bounding box center [1406, 378] width 215 height 32
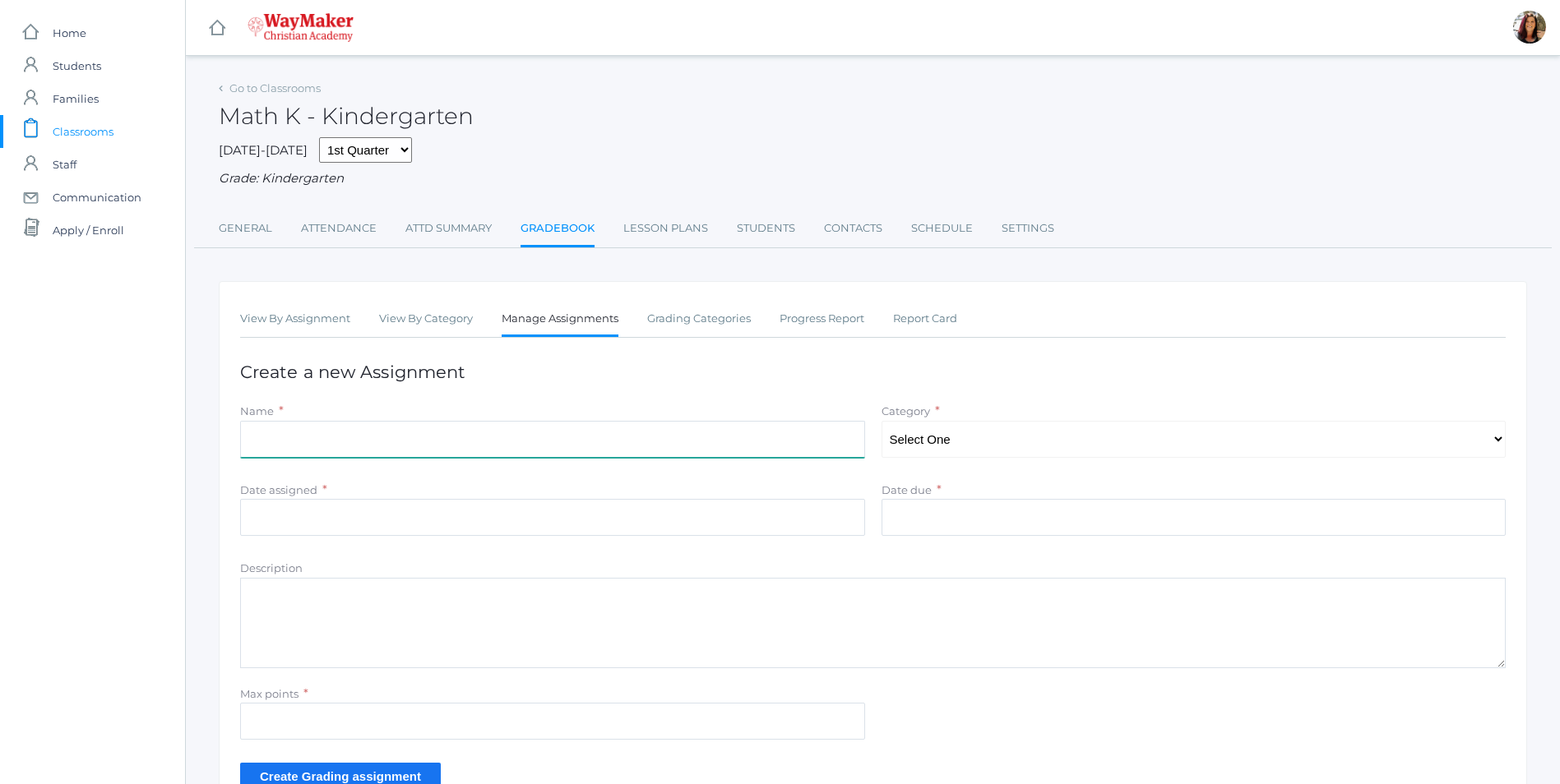
click at [307, 445] on input "Name" at bounding box center [553, 439] width 625 height 37
type input "One to One Correspondence, Guess the Number, Abeka Seatwork Lesson 2"
click at [1502, 448] on select "Select One Daily Practice Summative Evaluation" at bounding box center [1193, 439] width 625 height 37
select select "1106"
click at [881, 423] on select "Select One Daily Practice Summative Evaluation" at bounding box center [1193, 439] width 625 height 37
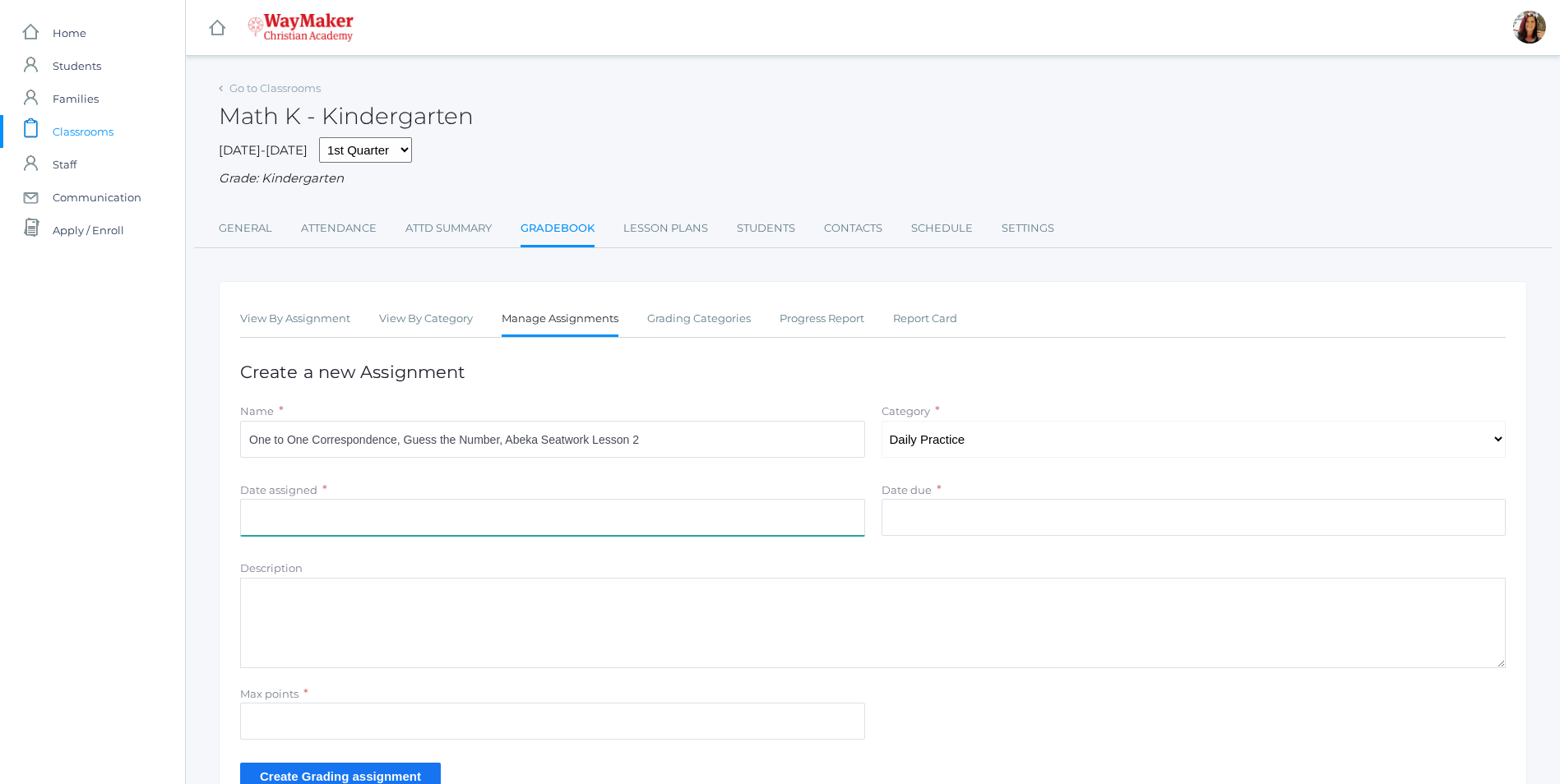
click at [272, 527] on input "Date assigned" at bounding box center [553, 517] width 625 height 37
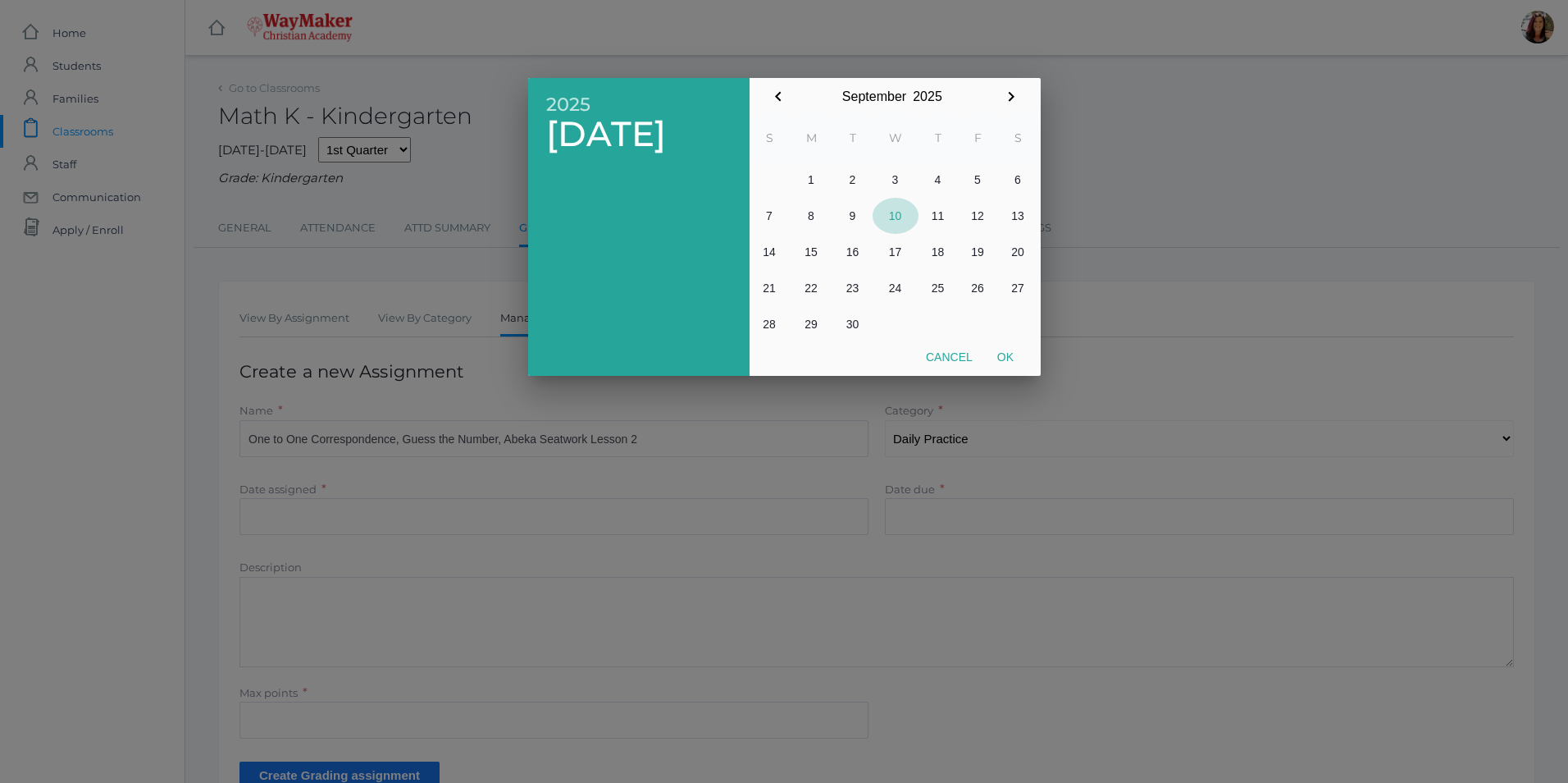
click at [890, 216] on button "10" at bounding box center [896, 215] width 46 height 36
click at [1008, 356] on button "Ok" at bounding box center [1006, 357] width 41 height 30
type input "2025-09-10"
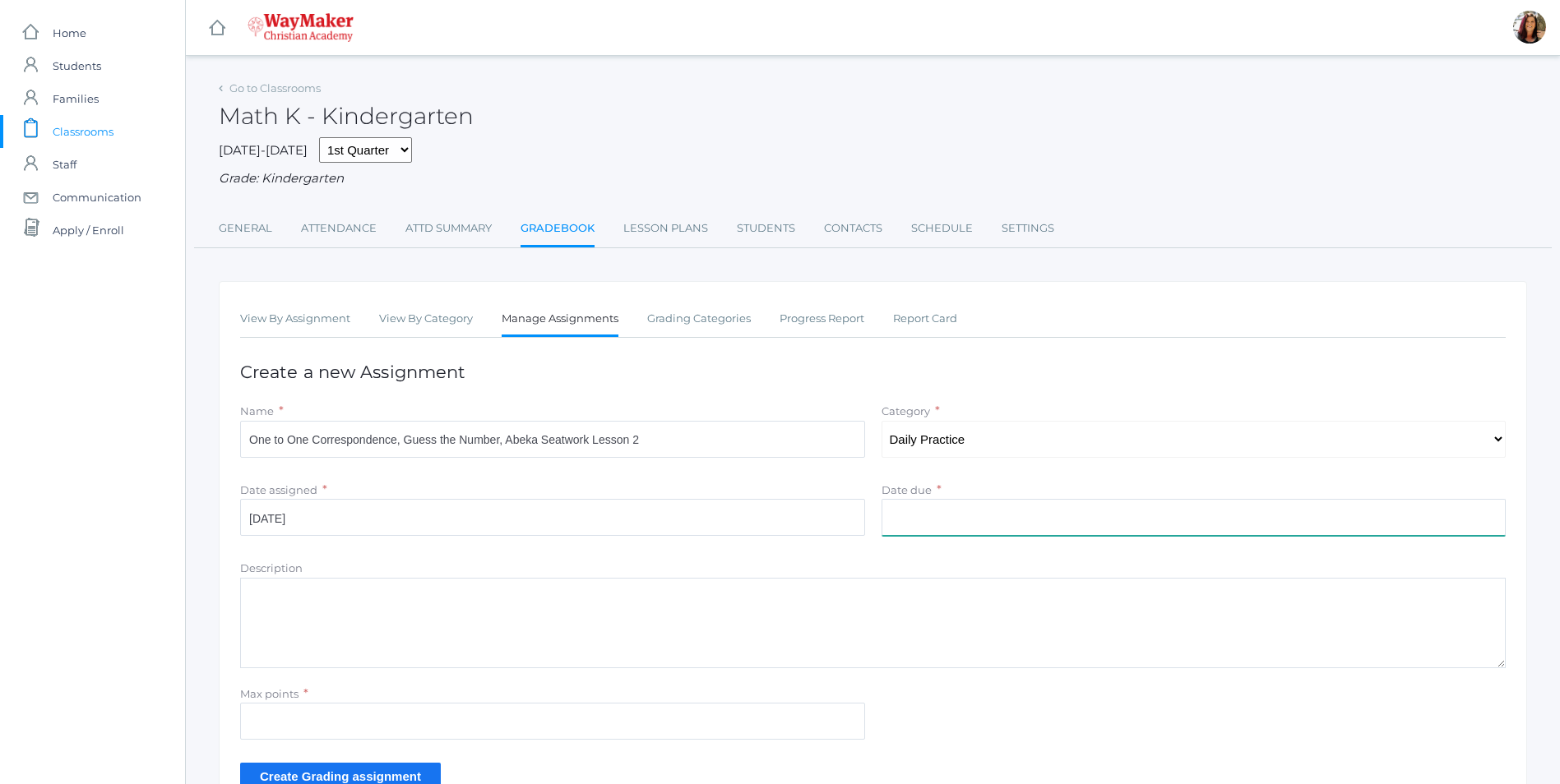
click at [984, 524] on input "Date due" at bounding box center [1193, 517] width 625 height 37
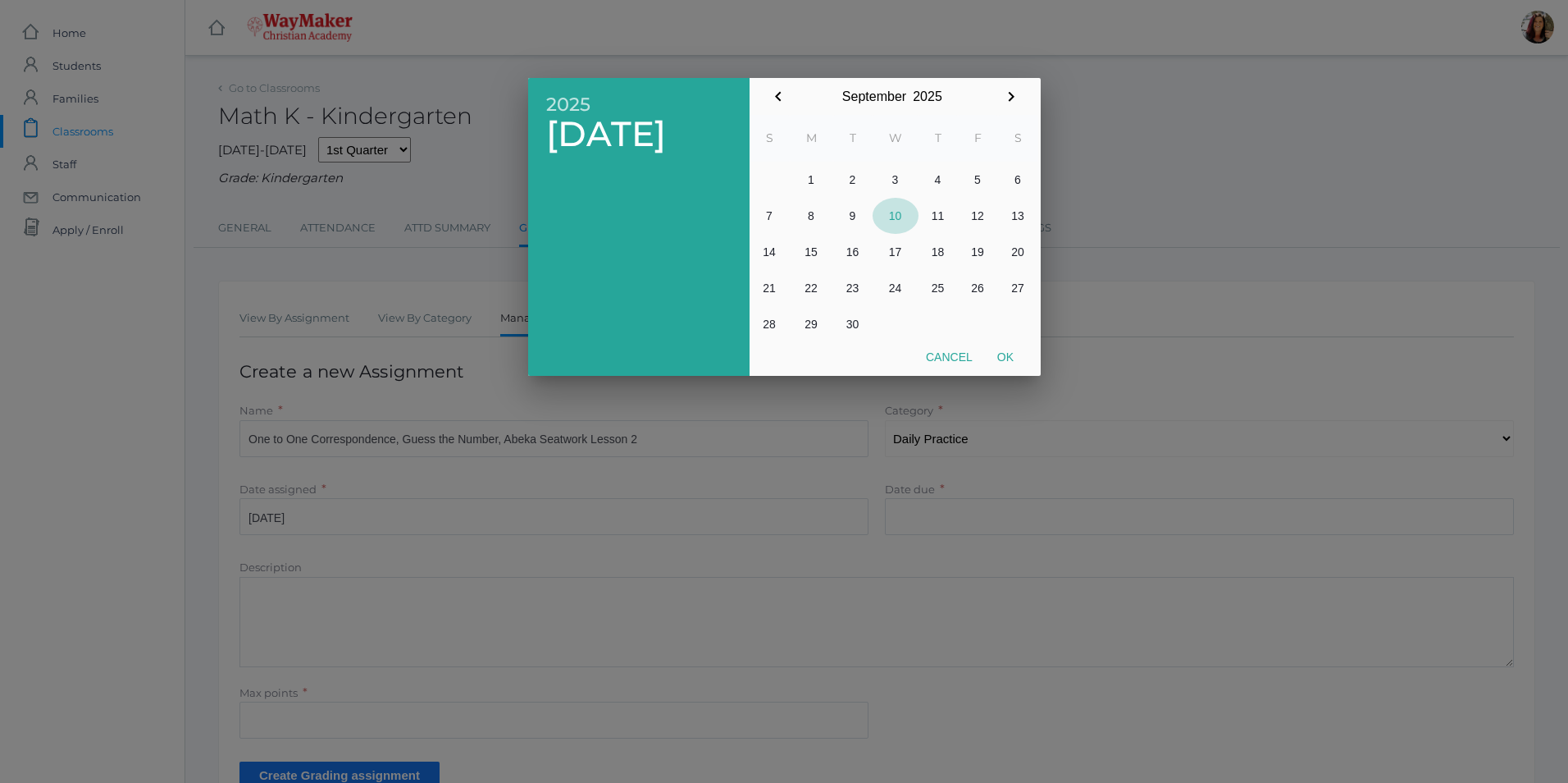
click at [906, 224] on button "10" at bounding box center [896, 215] width 46 height 36
click at [1013, 362] on button "Ok" at bounding box center [1006, 357] width 41 height 30
type input "2025-09-10"
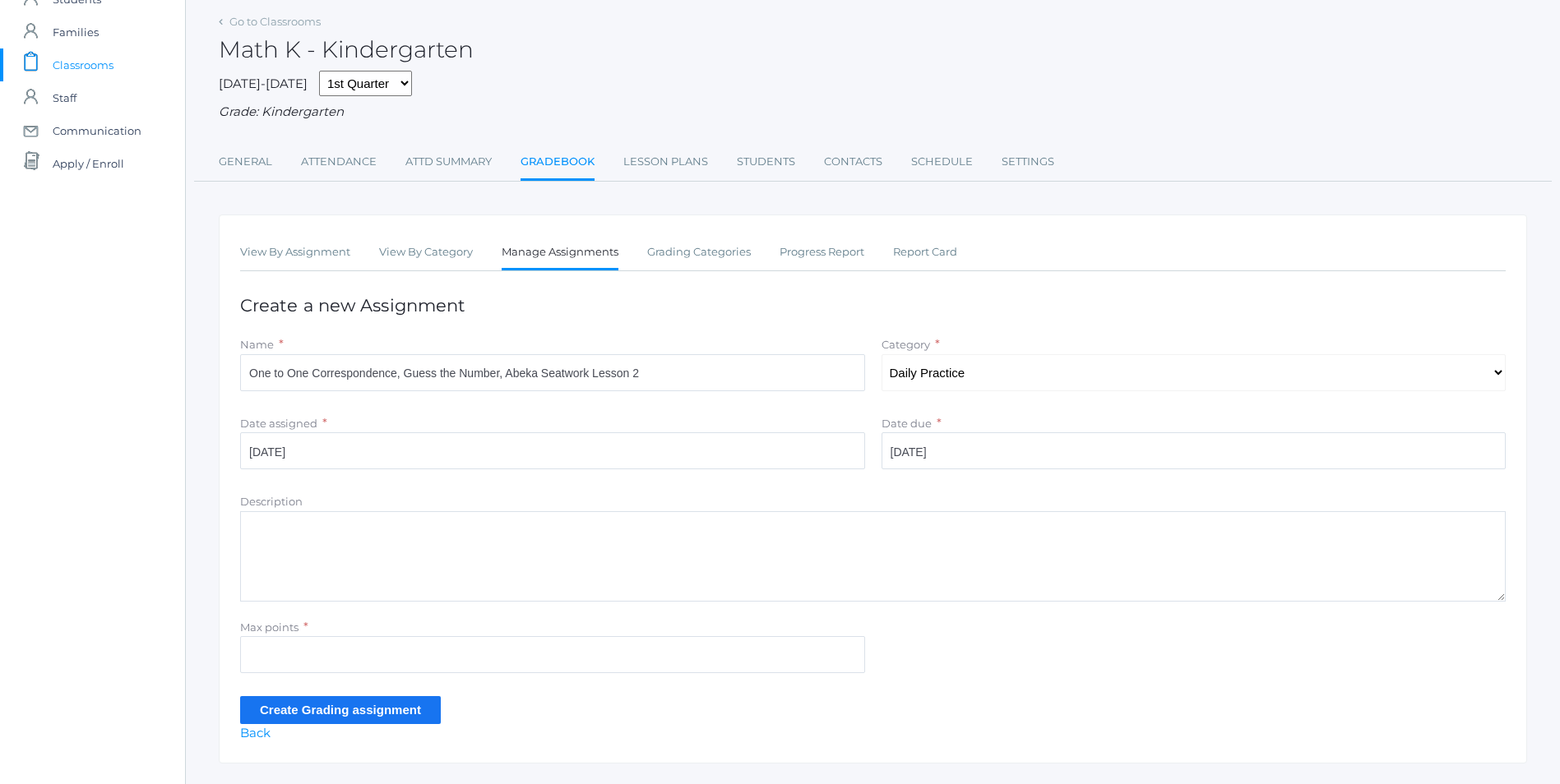
scroll to position [107, 0]
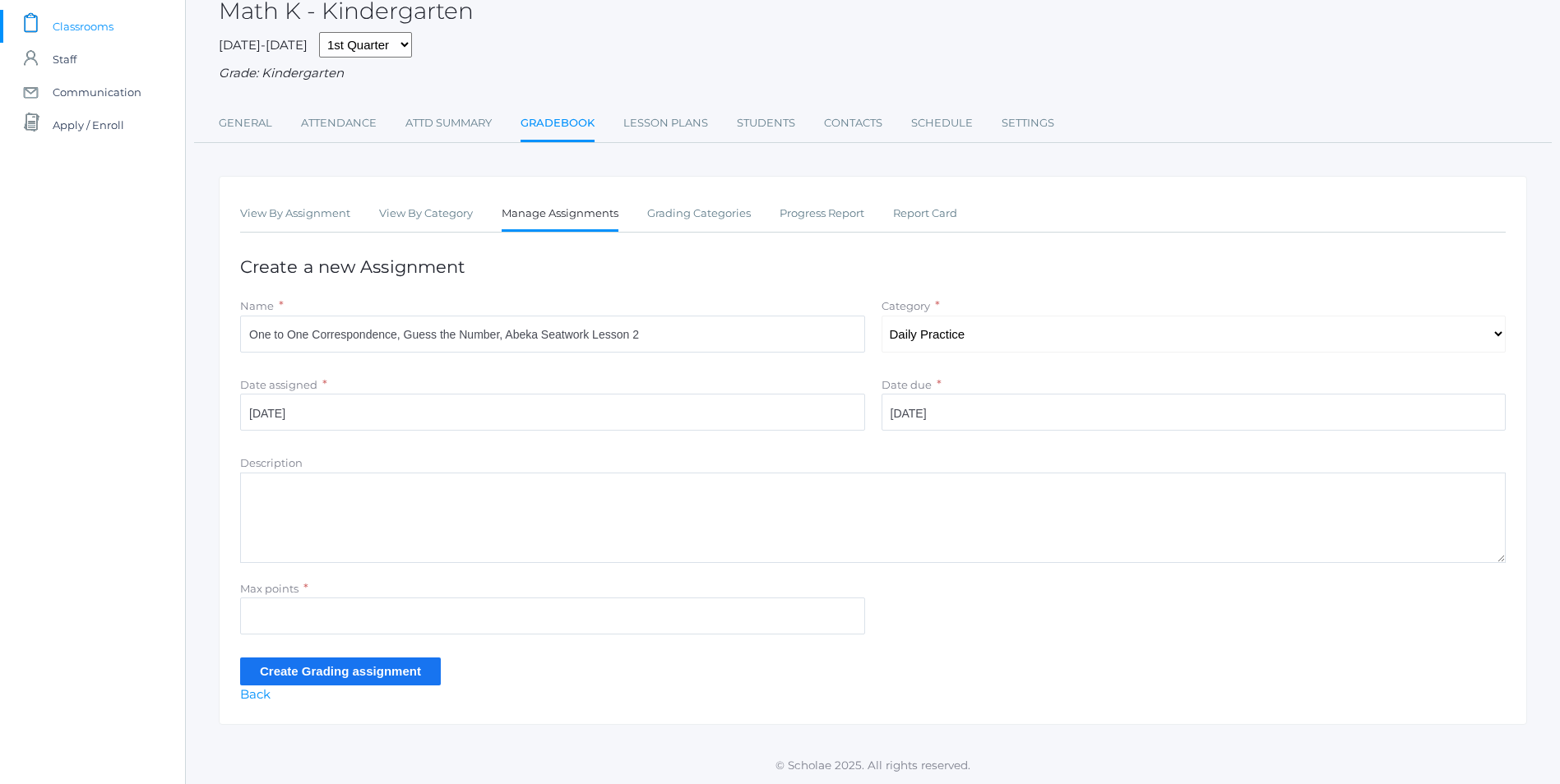
click at [274, 505] on textarea "Description" at bounding box center [873, 518] width 1265 height 91
type textarea "One to one correspondence with Abeka number flash cards Guess the number Abeka …"
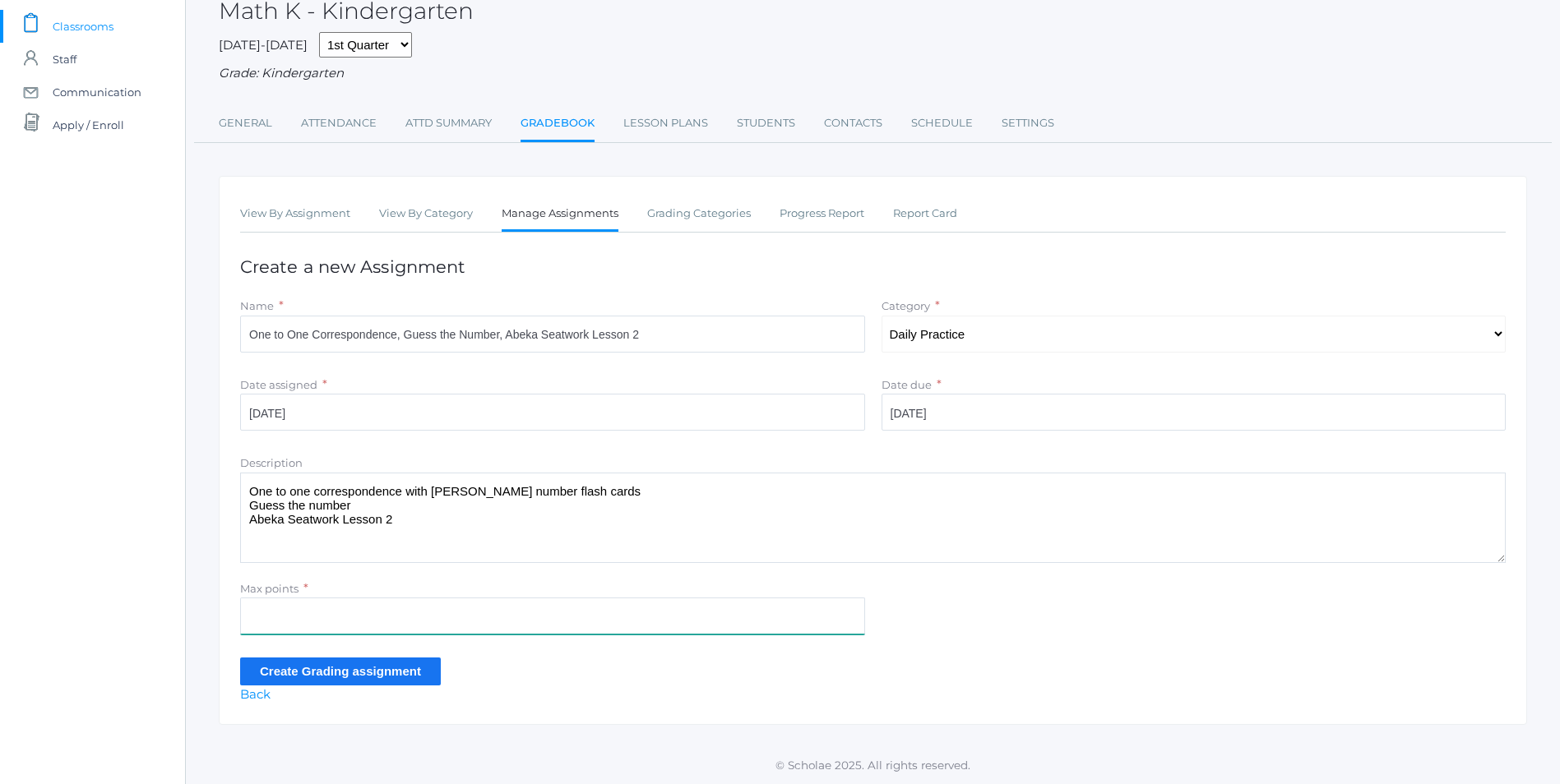
click at [266, 622] on input "Max points" at bounding box center [553, 617] width 625 height 37
type input "10"
click at [303, 672] on input "Create Grading assignment" at bounding box center [341, 672] width 201 height 28
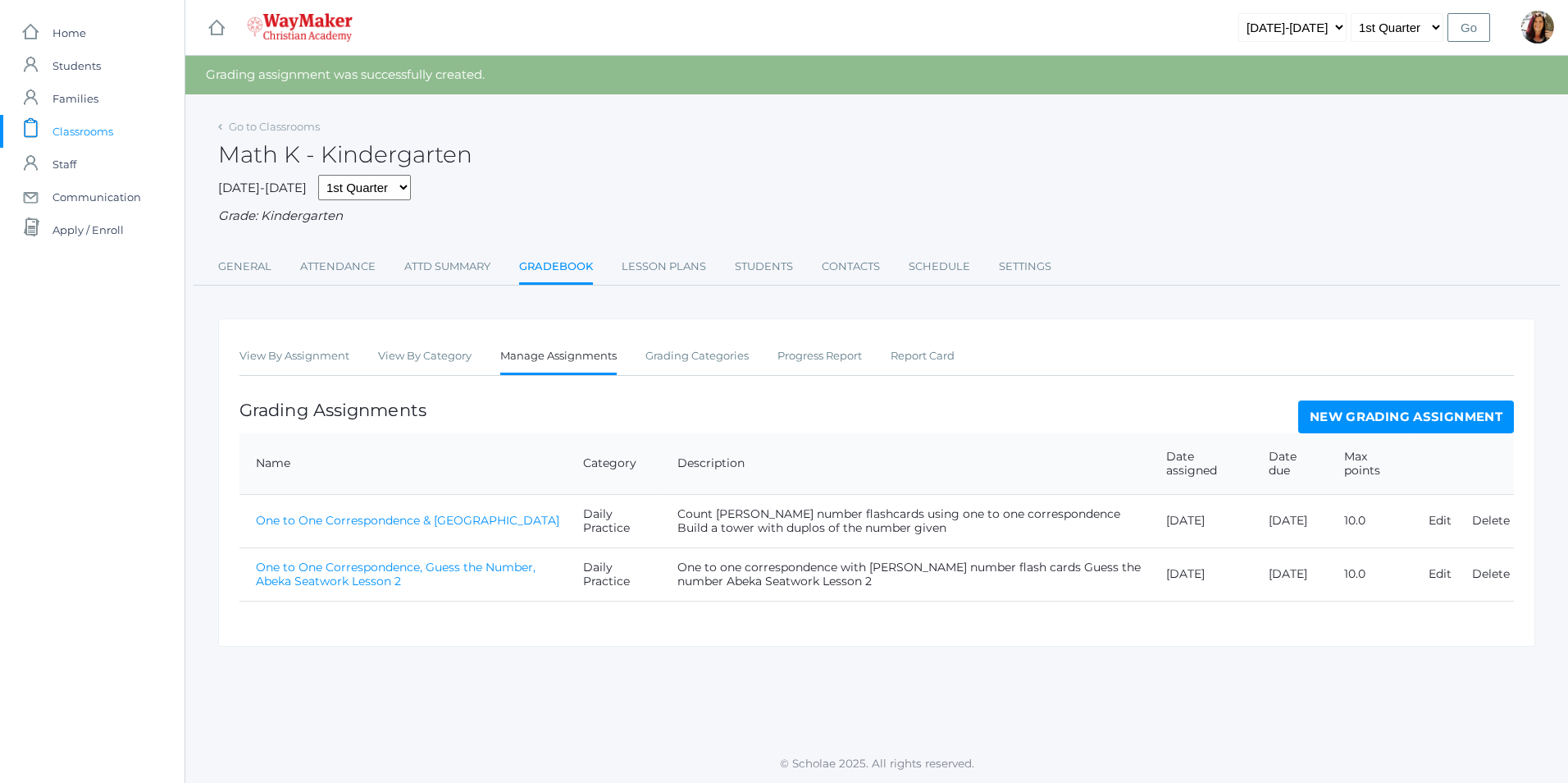
click at [380, 572] on link "One to One Correspondence, Guess the Number, Abeka Seatwork Lesson 2" at bounding box center [395, 573] width 280 height 29
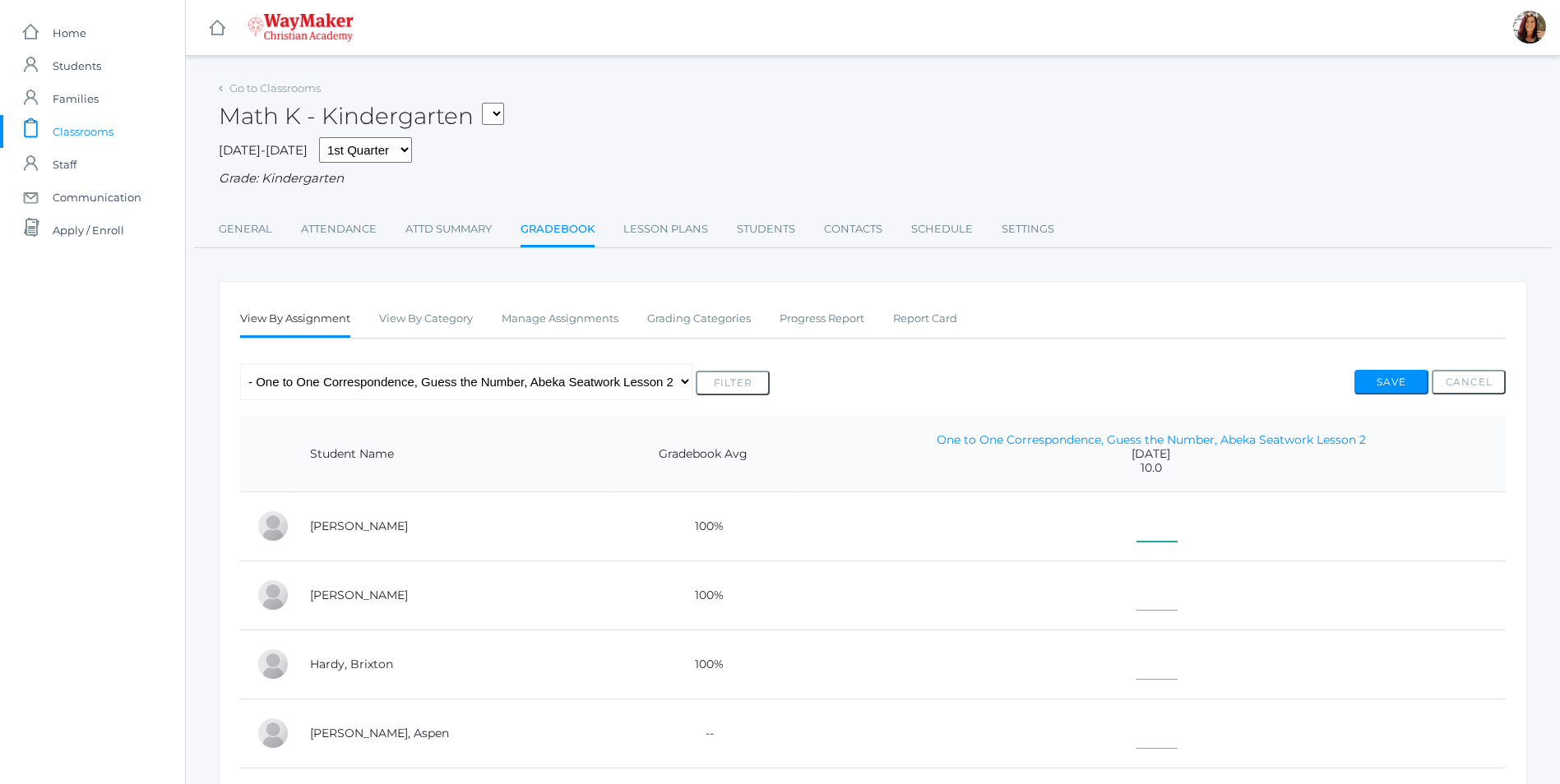
click at [1136, 524] on input"] "text" at bounding box center [1157, 523] width 41 height 37
type input"] "10"
click at [1136, 597] on input"] "text" at bounding box center [1157, 592] width 41 height 37
type input"] "10"
click at [1136, 663] on input"] "text" at bounding box center [1157, 661] width 41 height 37
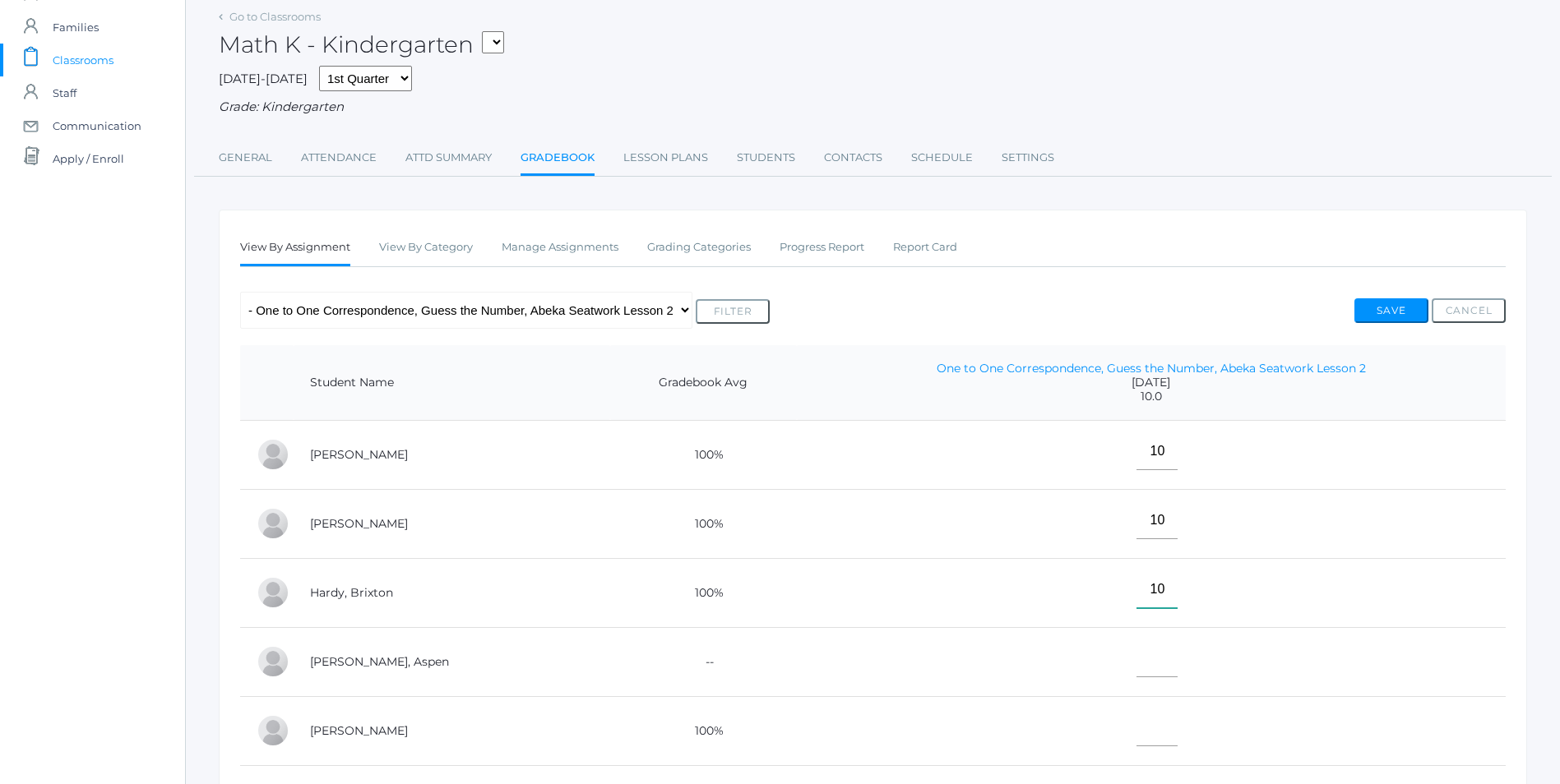
scroll to position [164, 0]
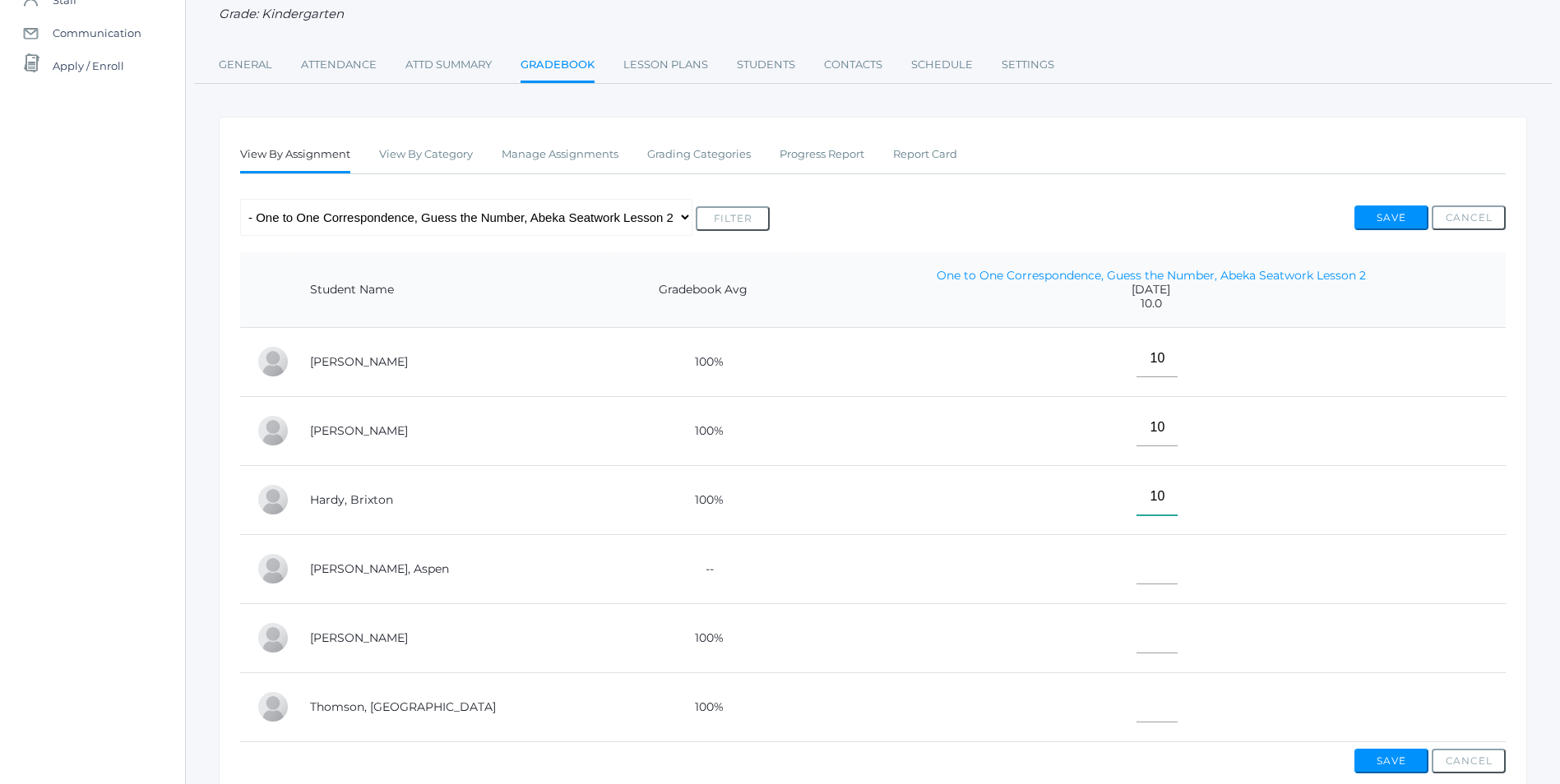
type input"] "10"
click at [1136, 568] on input"] "text" at bounding box center [1157, 566] width 41 height 37
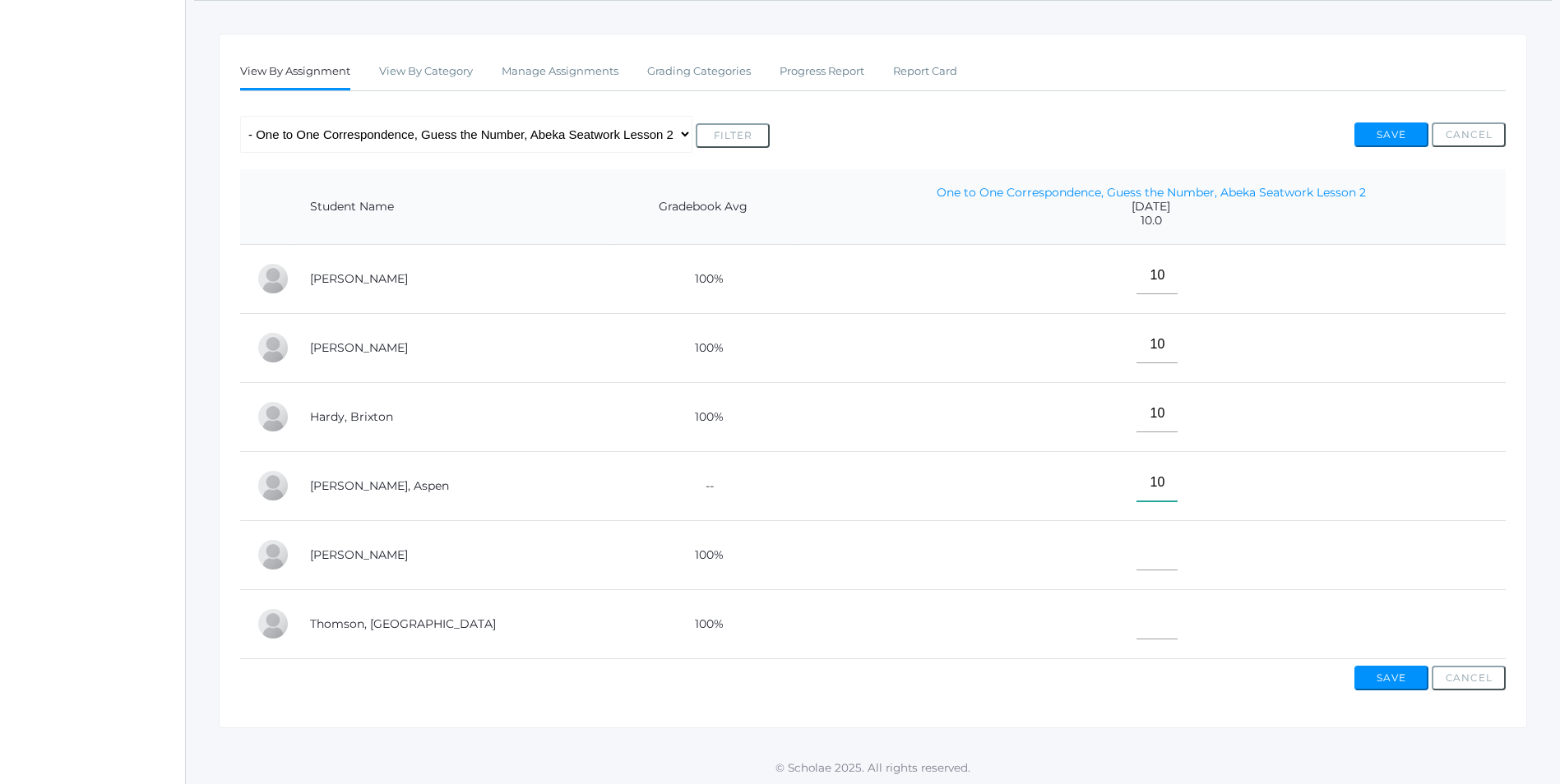
scroll to position [266, 0]
type input"] "10"
click at [1136, 537] on input"] "text" at bounding box center [1157, 549] width 41 height 37
type input"] "10"
drag, startPoint x: 1091, startPoint y: 608, endPoint x: 1101, endPoint y: 608, distance: 10.0
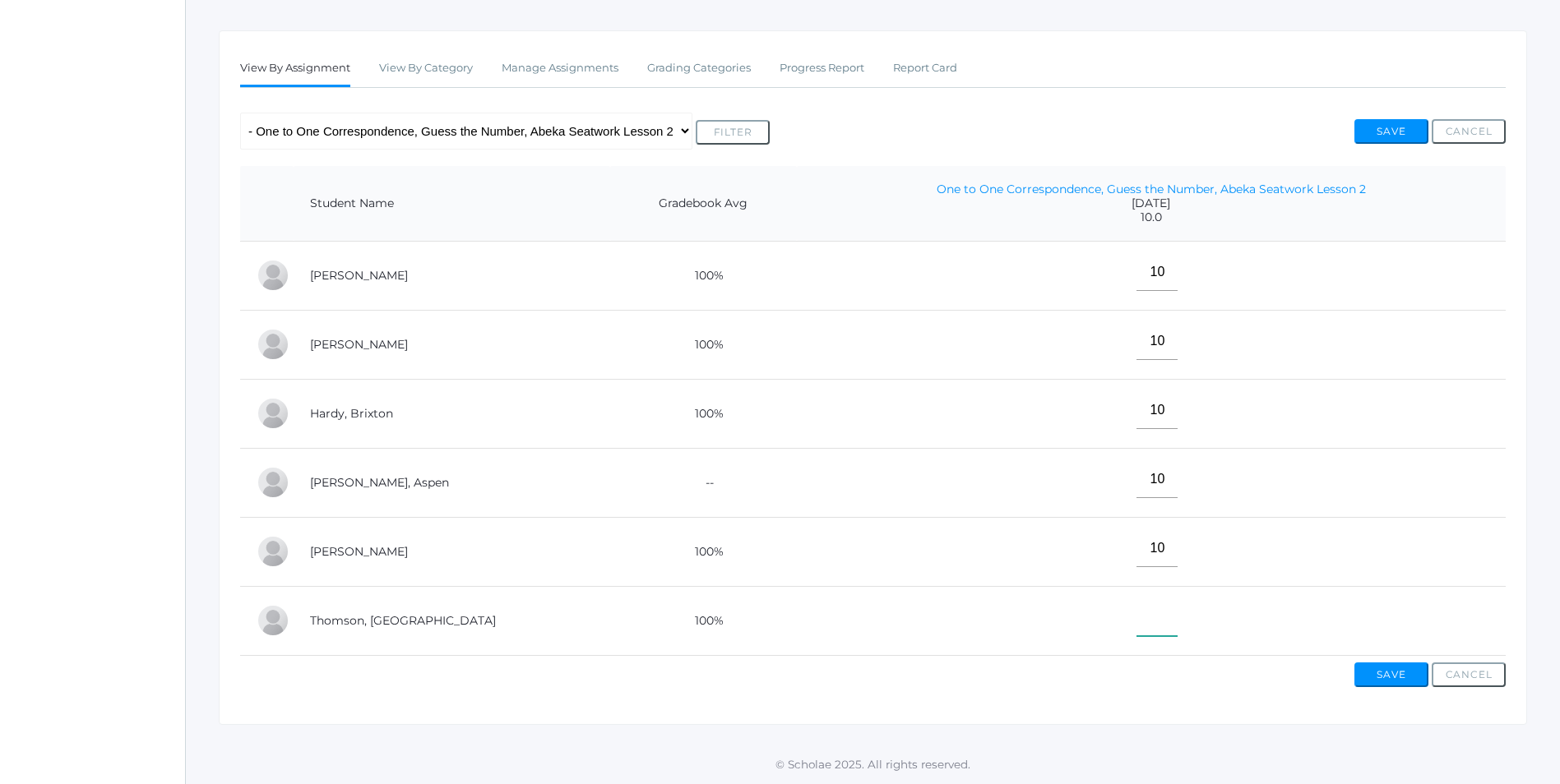
click at [1136, 608] on input"] "text" at bounding box center [1157, 618] width 41 height 37
type input"] "10"
click at [1390, 669] on button "Save" at bounding box center [1390, 675] width 74 height 25
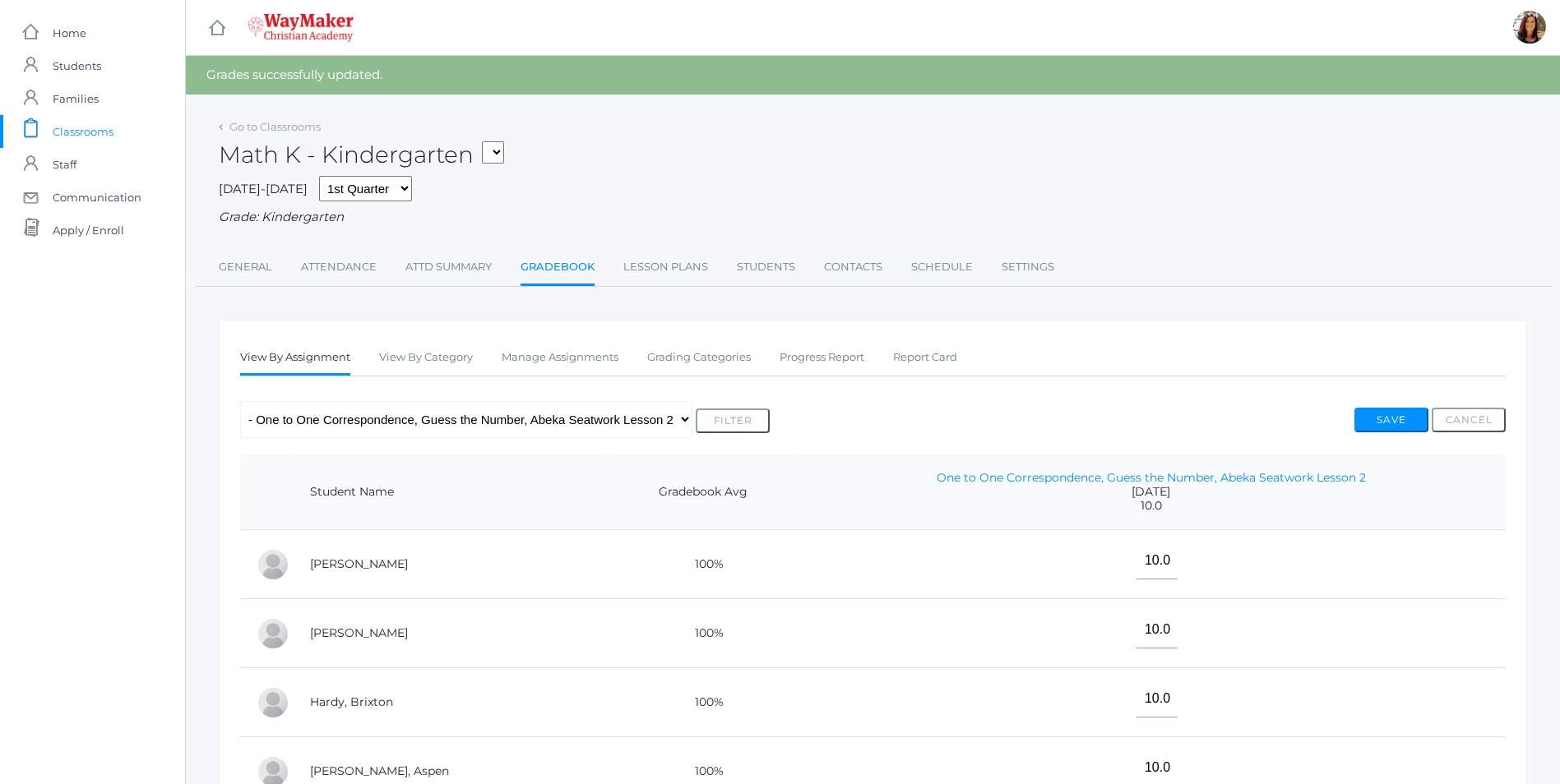
click at [504, 149] on select "KINDER - Small Group Reading & Writing K Kindergarten KINDER - Math K Kindergar…" at bounding box center [493, 153] width 23 height 23
select select "2558"
click at [488, 142] on select "KINDER - Small Group Reading & Writing K Kindergarten KINDER - Math K Kindergar…" at bounding box center [493, 153] width 23 height 23
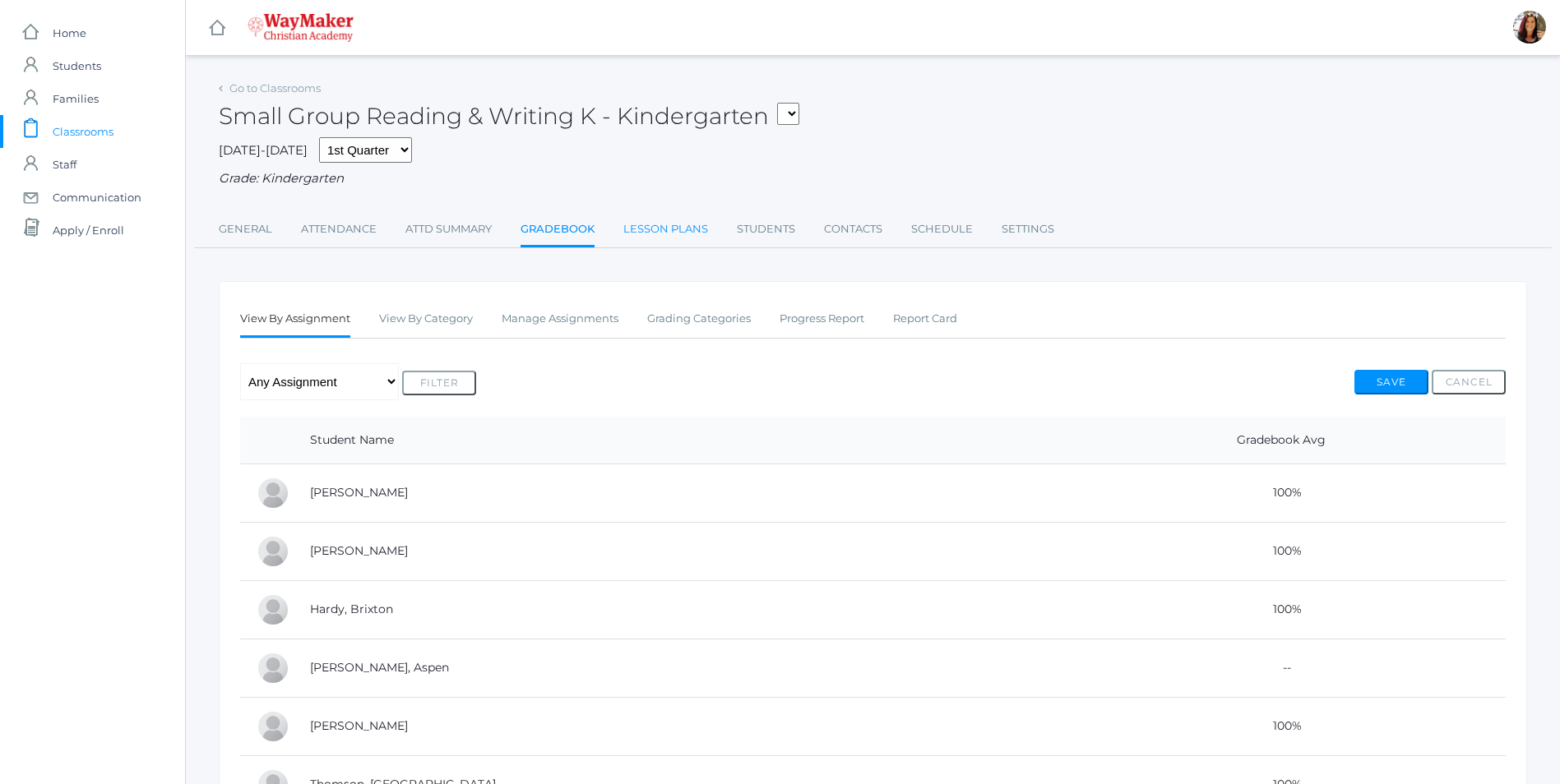
click at [700, 228] on link "Lesson Plans" at bounding box center [665, 229] width 85 height 33
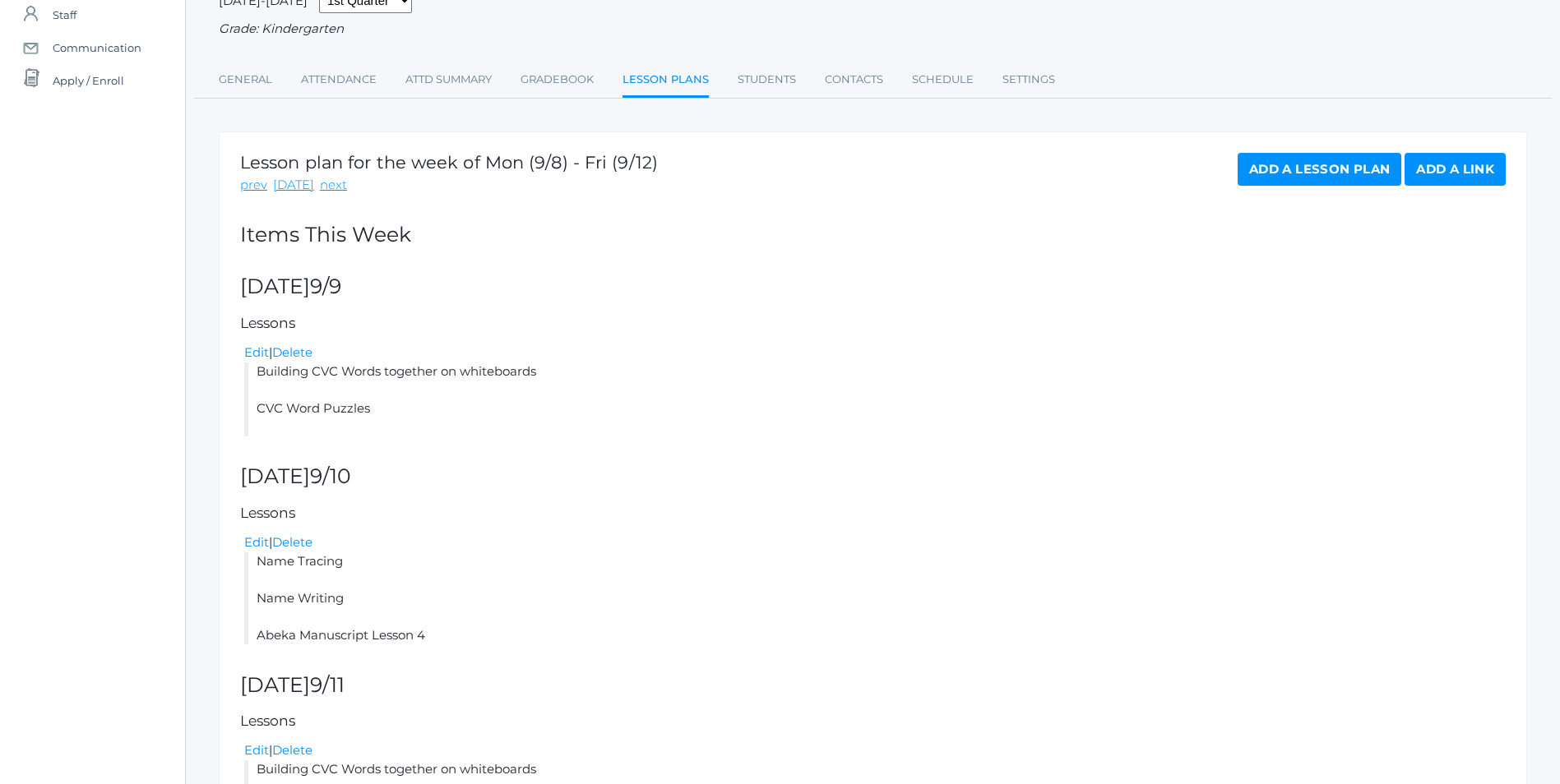
scroll to position [164, 0]
